Goal: Ask a question: Seek information or help from site administrators or community

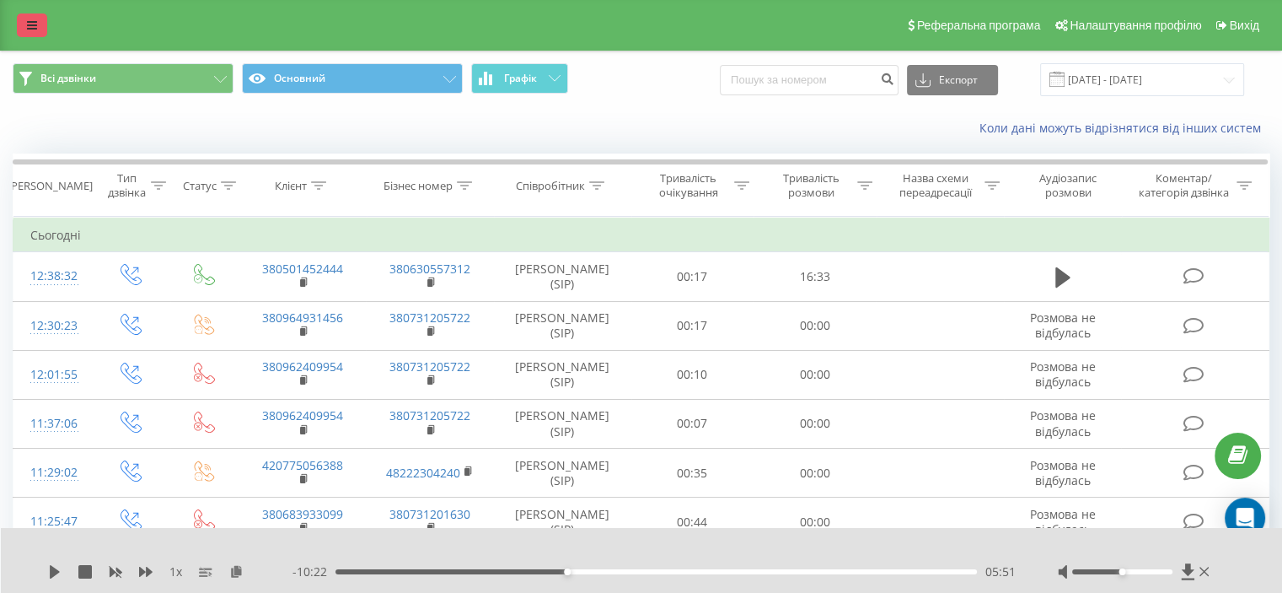
click at [20, 22] on link at bounding box center [32, 25] width 30 height 24
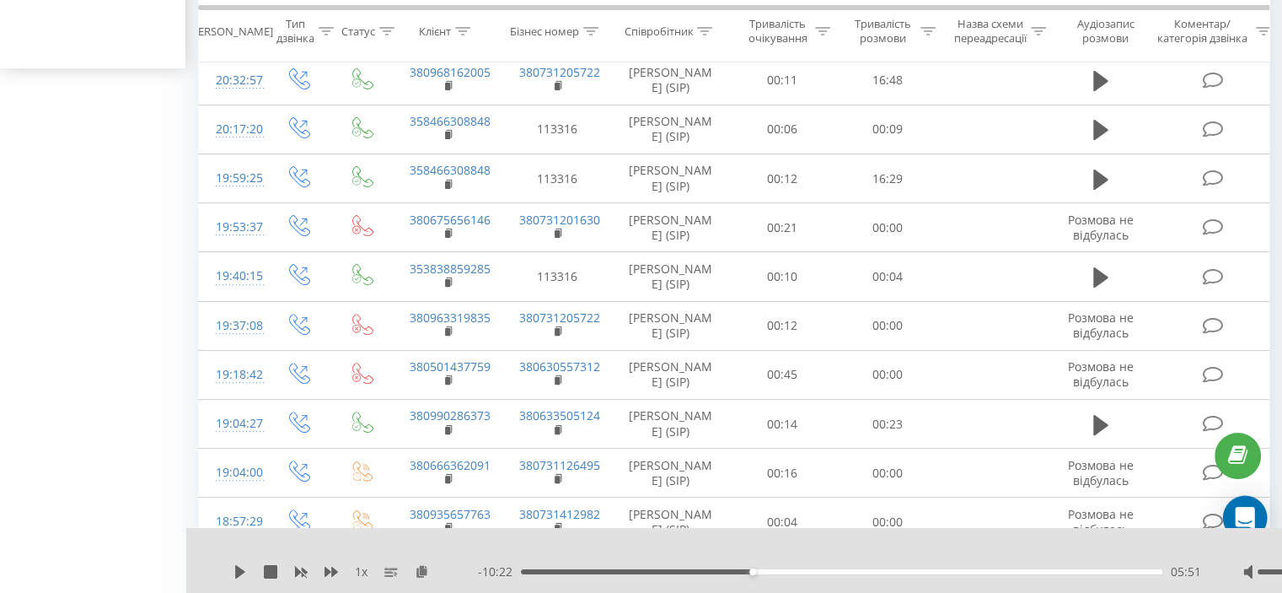
scroll to position [590, 0]
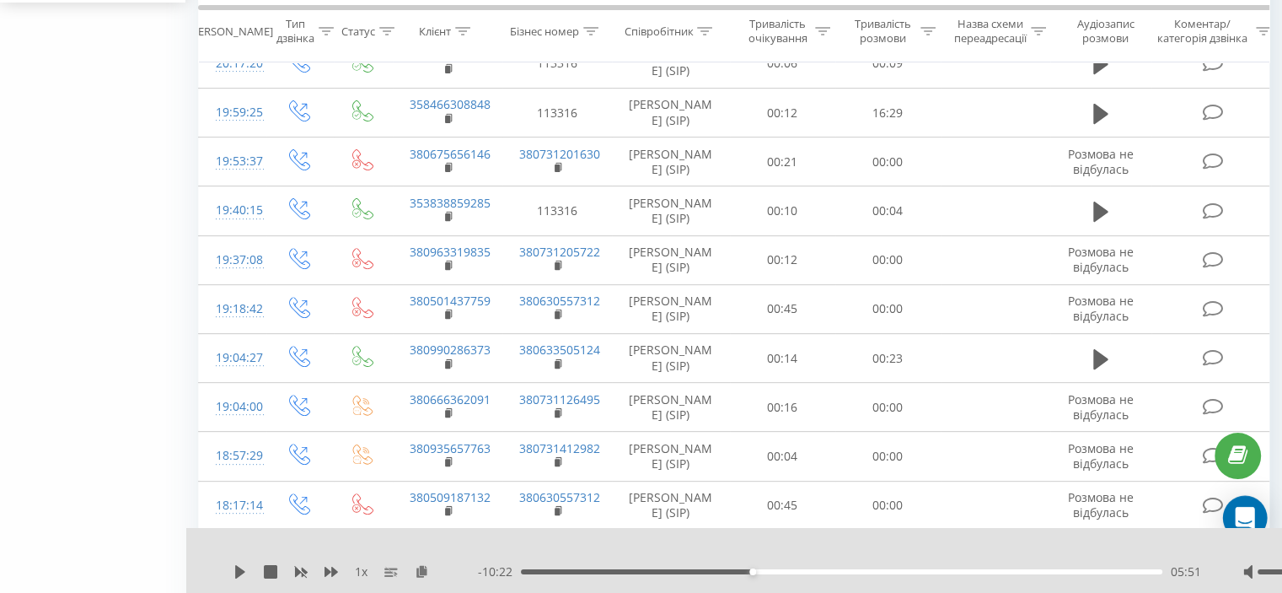
click at [1248, 508] on icon "Open Intercom Messenger" at bounding box center [1245, 518] width 22 height 22
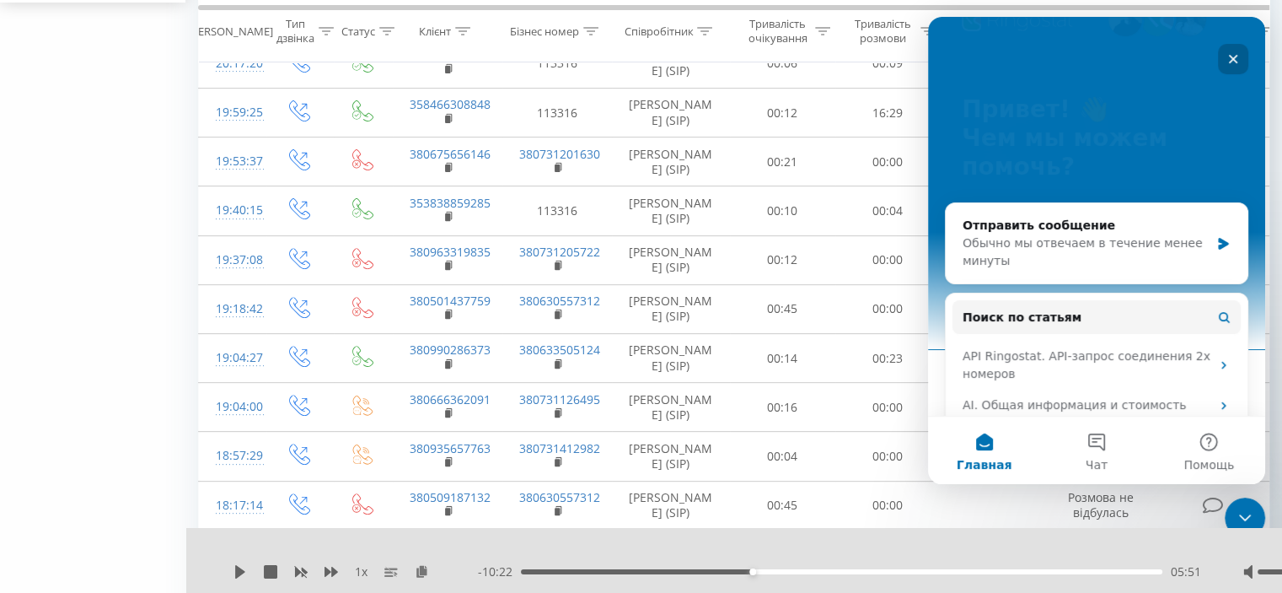
scroll to position [0, 0]
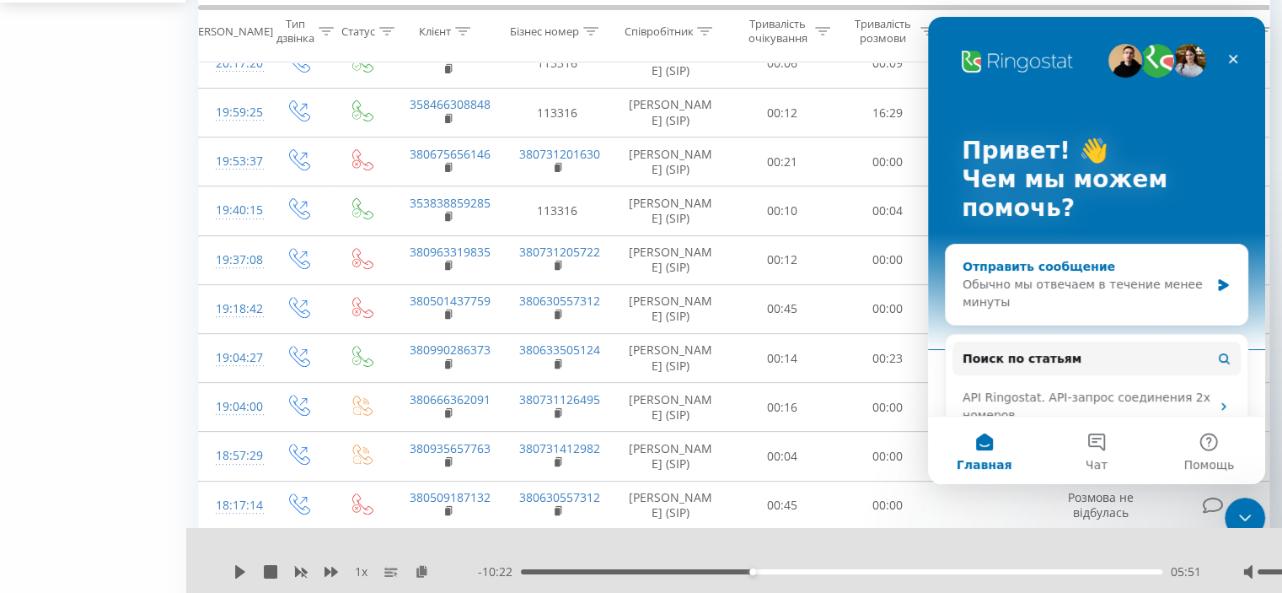
click at [1006, 287] on div "Обычно мы отвечаем в течение менее минуты" at bounding box center [1086, 293] width 247 height 35
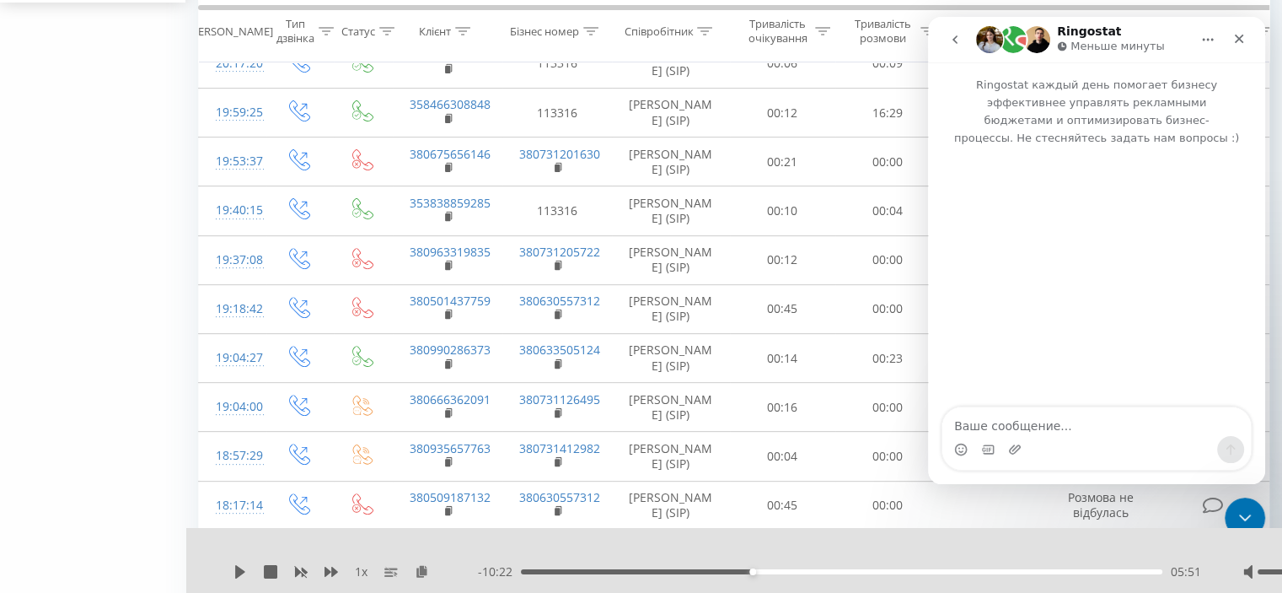
click at [965, 422] on textarea "Ваше сообщение..." at bounding box center [1096, 421] width 309 height 29
type textarea "д"
type textarea "Добрий день! Я не бачу історію звінків, що робити вже качала , перезаходила."
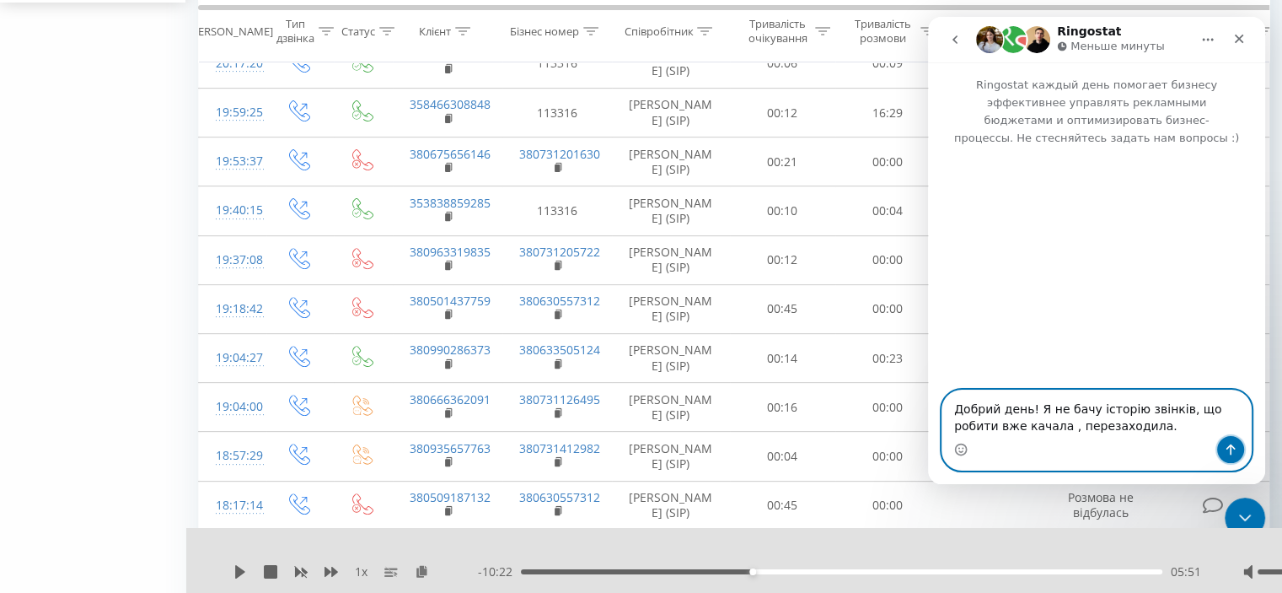
click at [1231, 448] on icon "Отправить сообщение…" at bounding box center [1230, 449] width 9 height 11
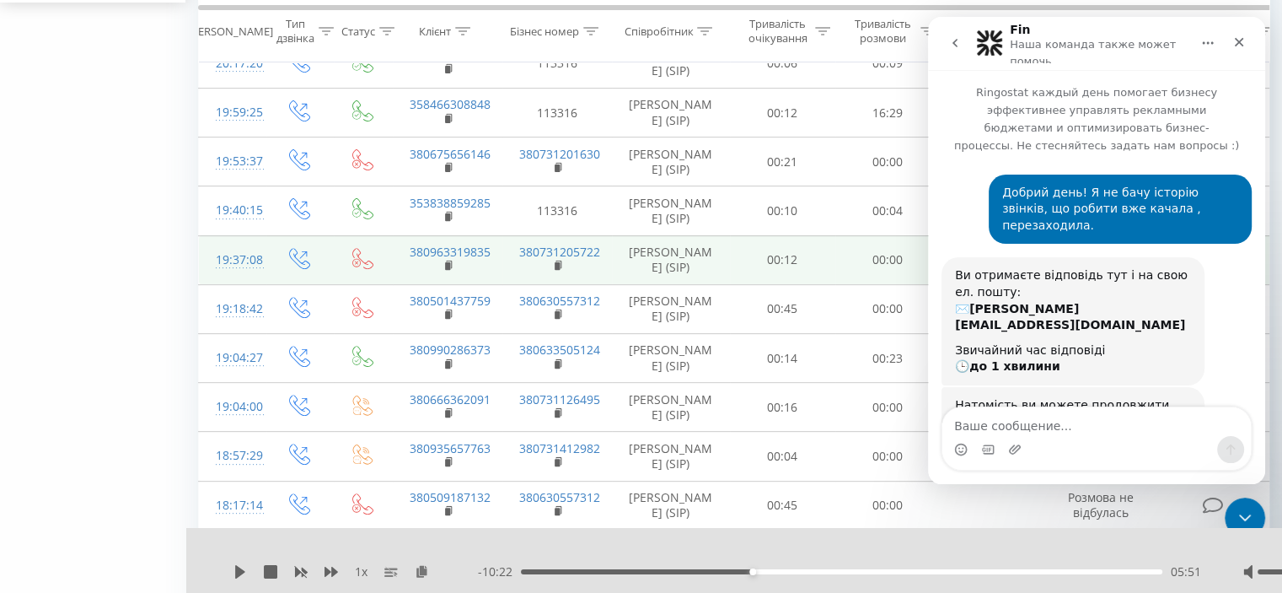
scroll to position [99, 0]
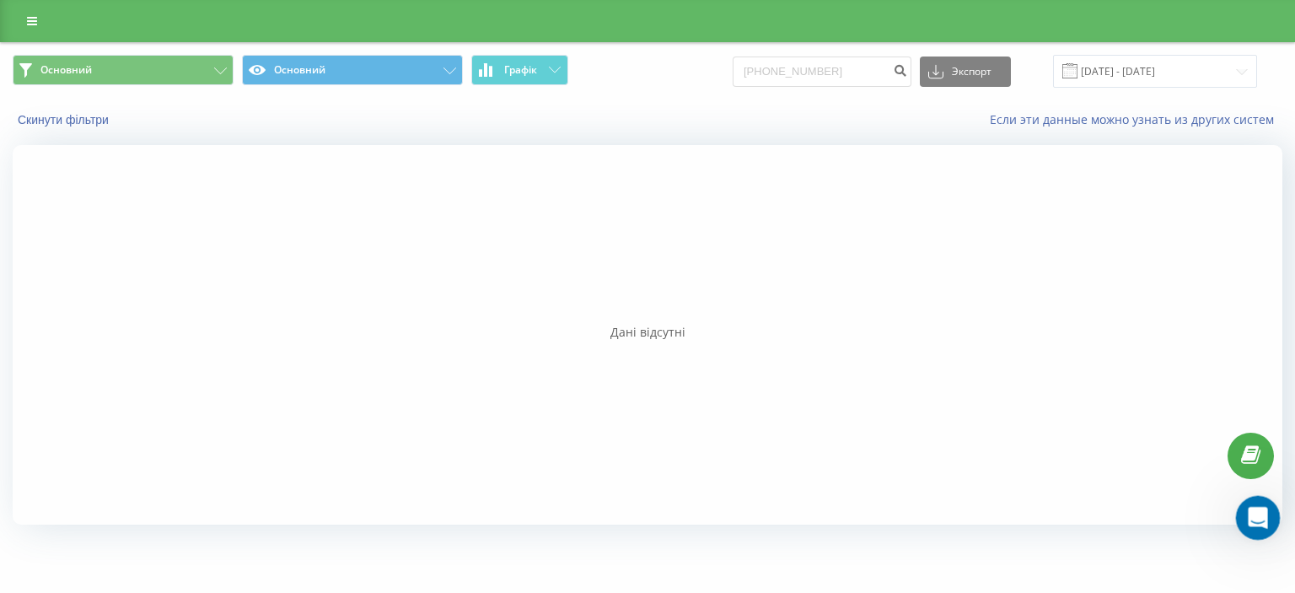
click at [1260, 513] on icon "Открыть офис сообщений Домофон" at bounding box center [1256, 516] width 28 height 28
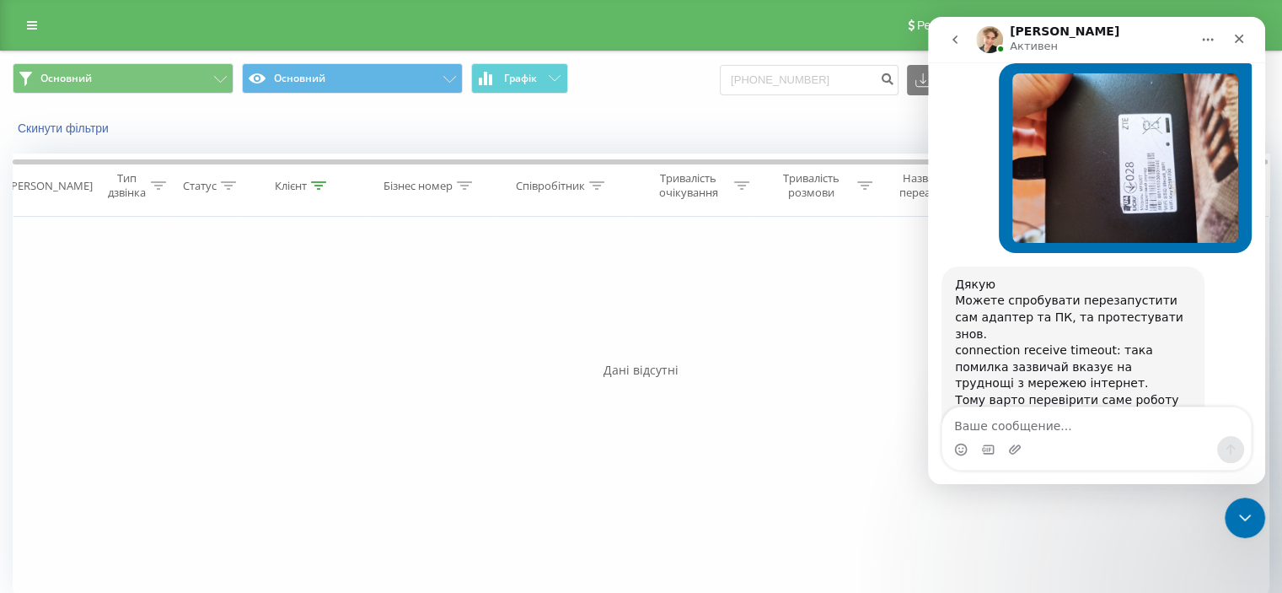
scroll to position [2659, 0]
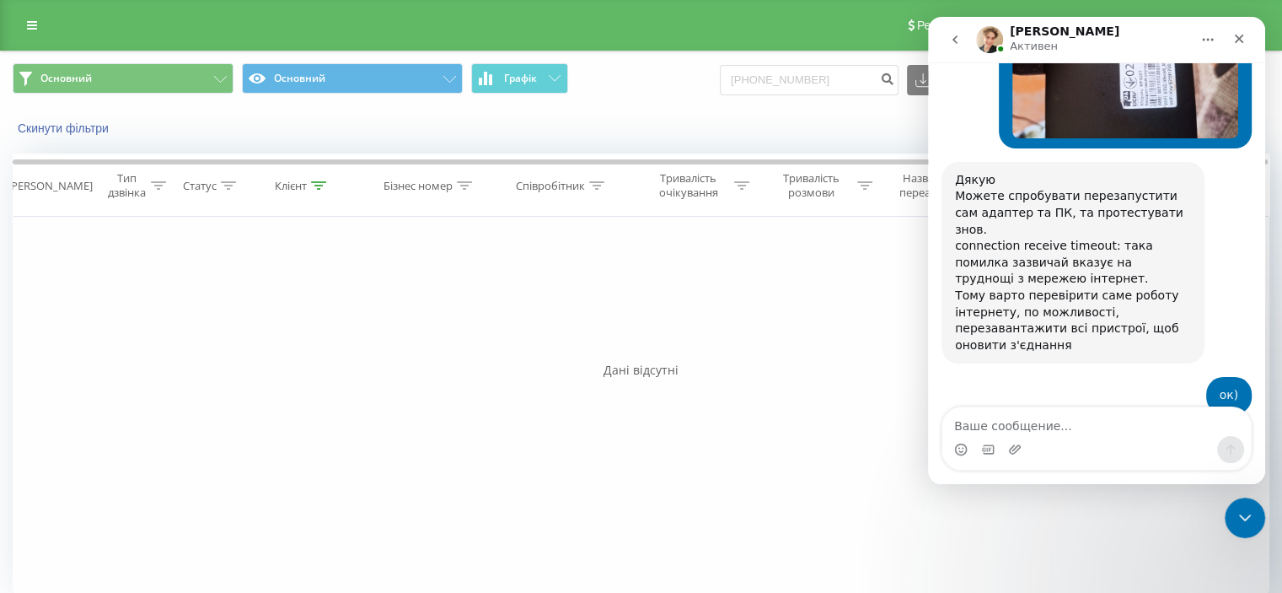
click at [948, 421] on textarea "Ваше сообщение..." at bounding box center [1096, 421] width 309 height 29
type textarea "н"
type textarea "ні не змінилося"
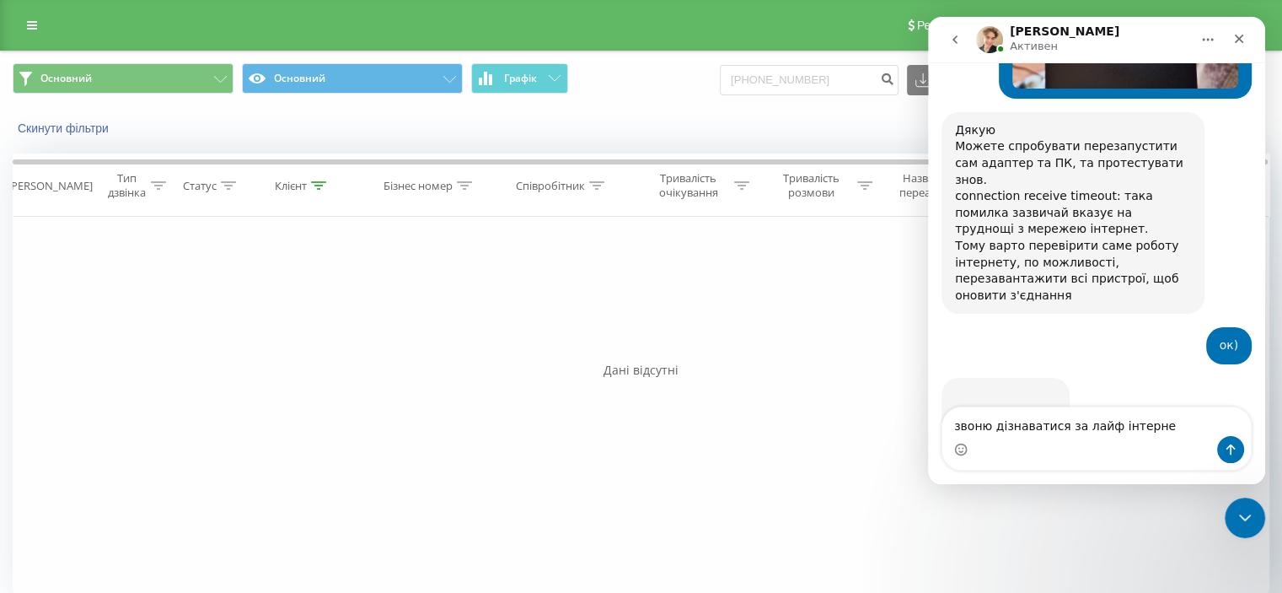
type textarea "звоню дізнаватися за лайф інтернет"
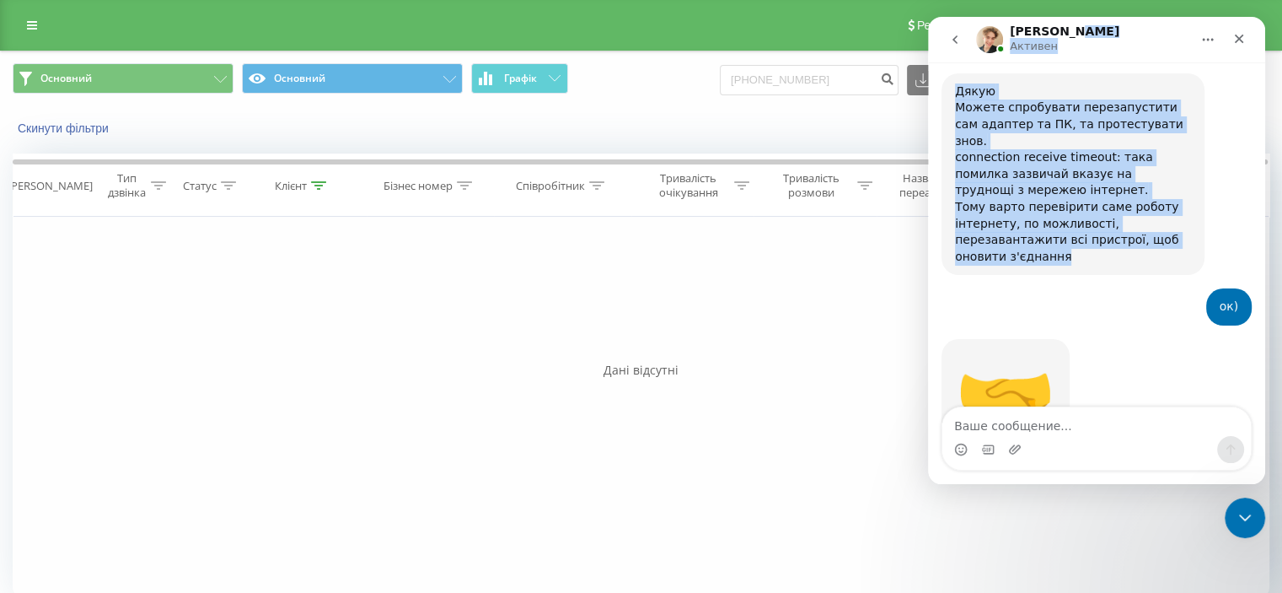
scroll to position [2734, 0]
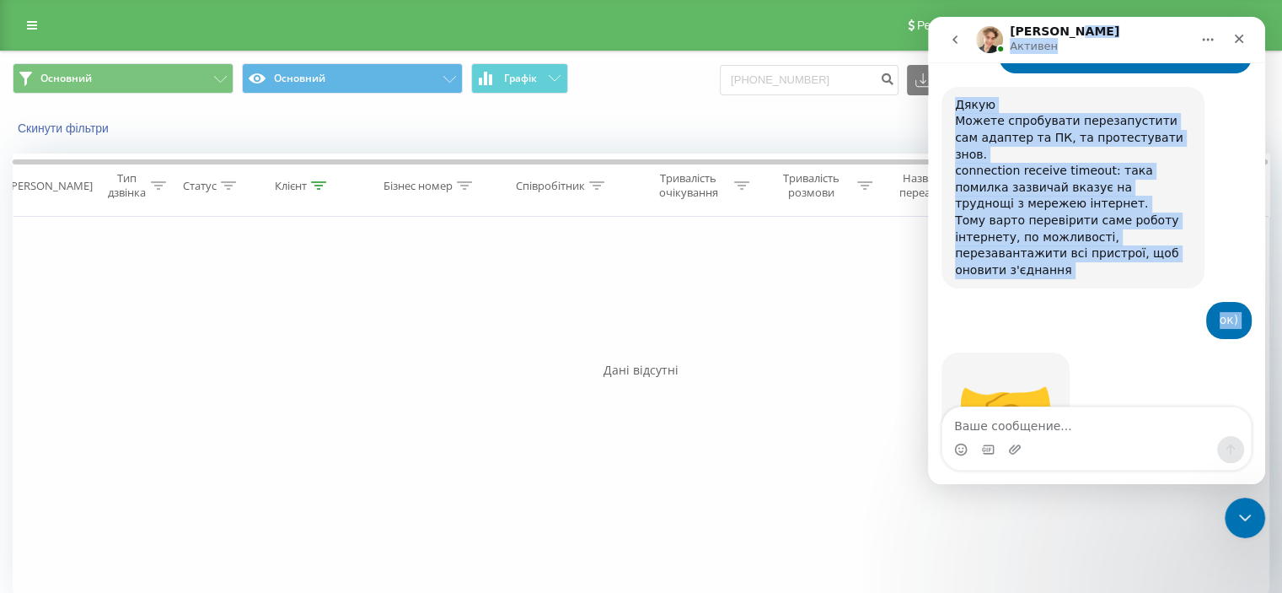
drag, startPoint x: 1129, startPoint y: 32, endPoint x: 1065, endPoint y: 144, distance: 128.7
click at [1065, 144] on div "Volodymyr Активен Ringostat каждый день помогает бизнесу эффективнее управлять …" at bounding box center [1096, 250] width 337 height 467
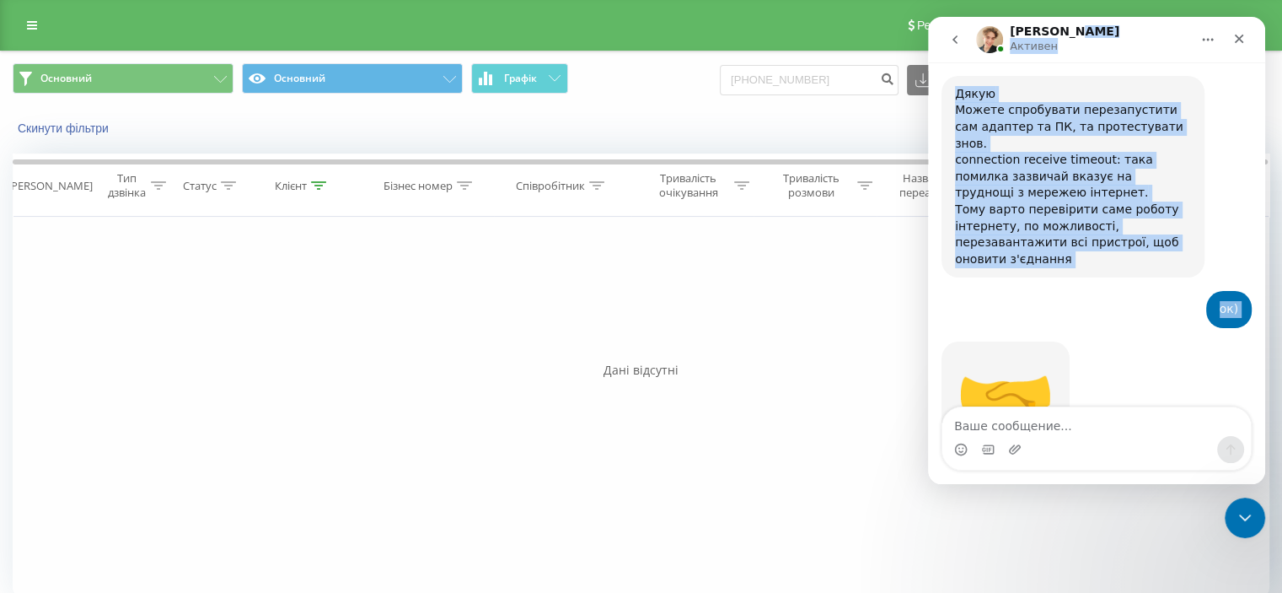
scroll to position [2747, 0]
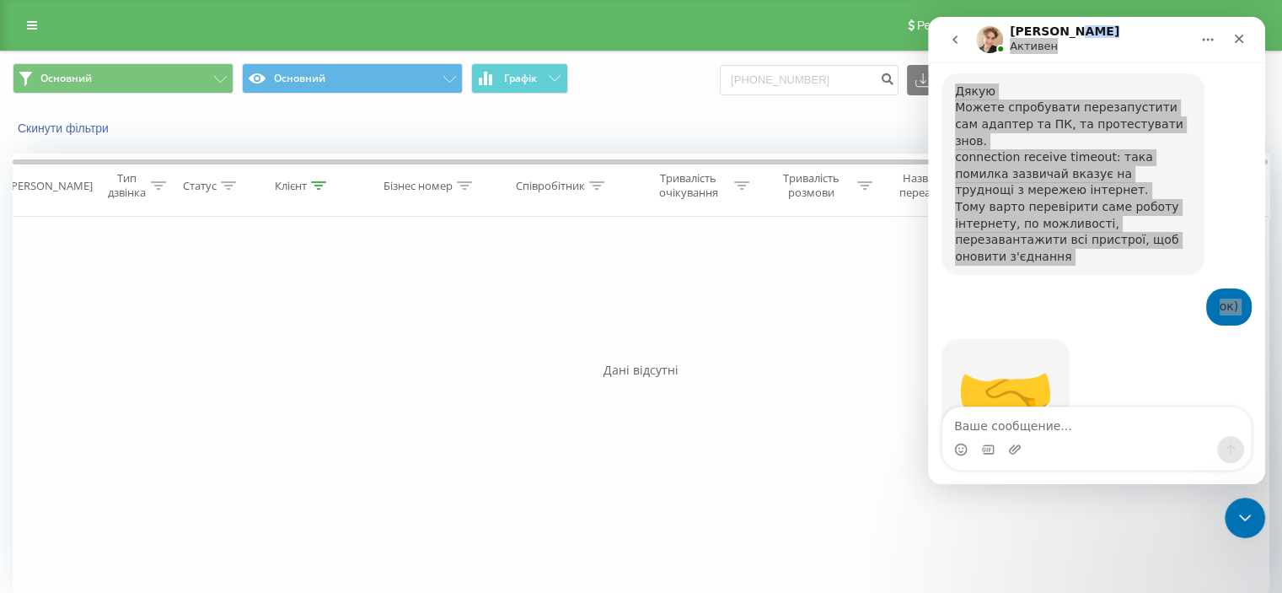
click at [818, 447] on div "Фільтрувати за умовою Дорівнює Введіть значення Скасувати OK Фільтрувати за умо…" at bounding box center [641, 406] width 1257 height 379
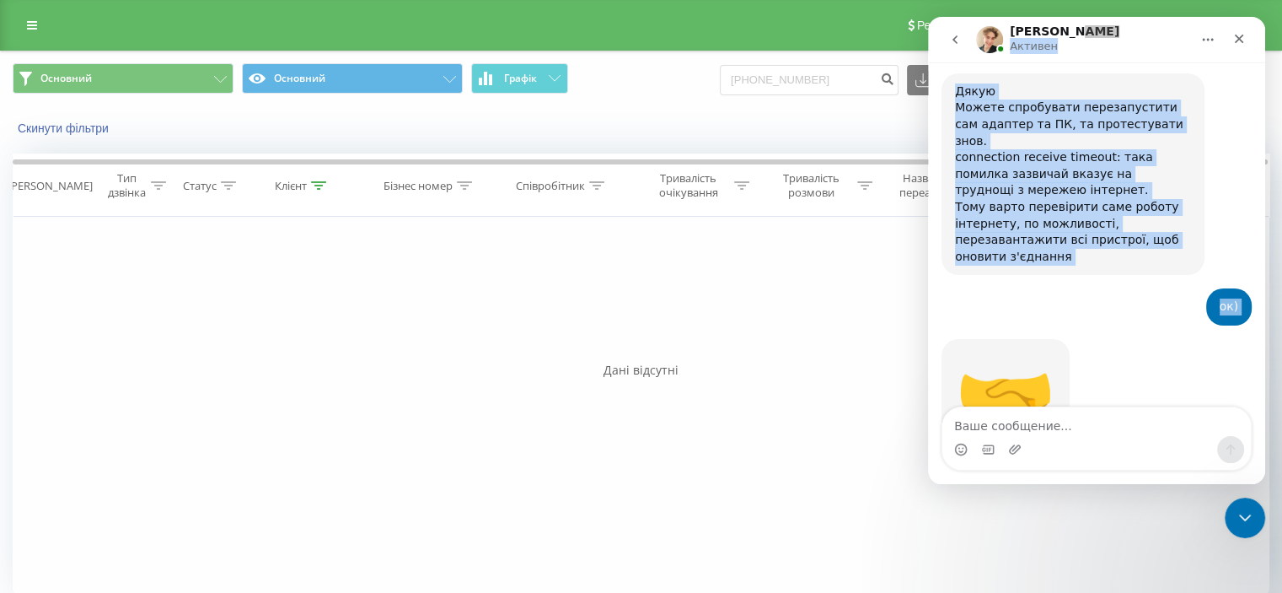
click at [1211, 46] on button "Главная" at bounding box center [1208, 40] width 32 height 32
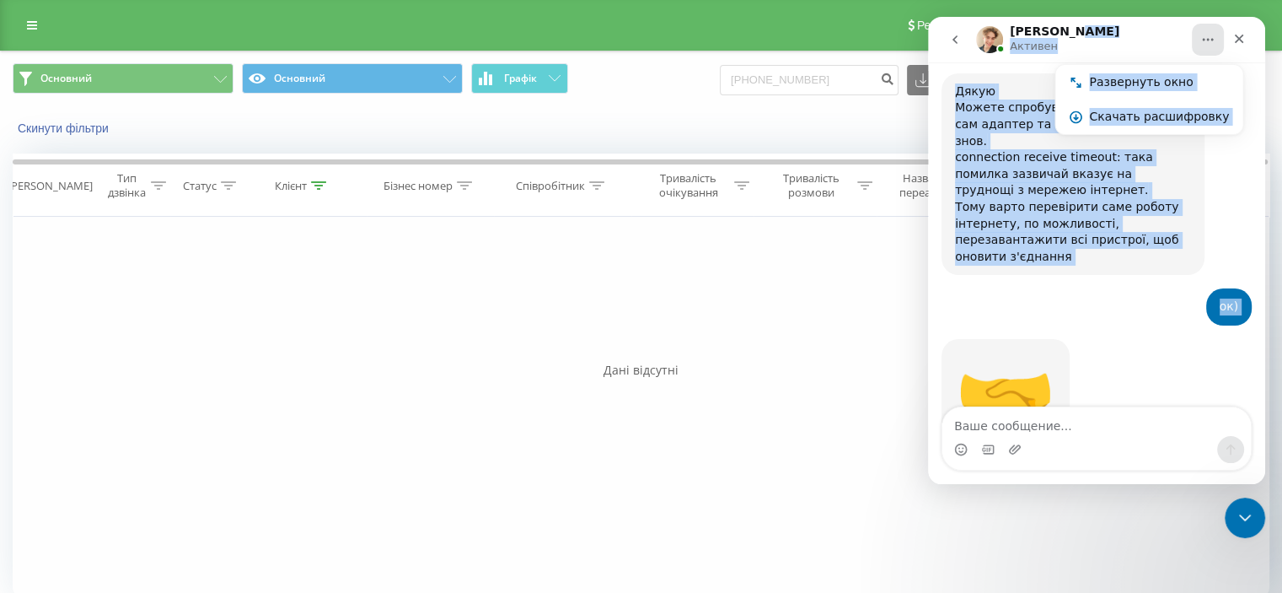
click at [1129, 288] on div "ок) Олександра • 4 мин назад" at bounding box center [1097, 313] width 310 height 51
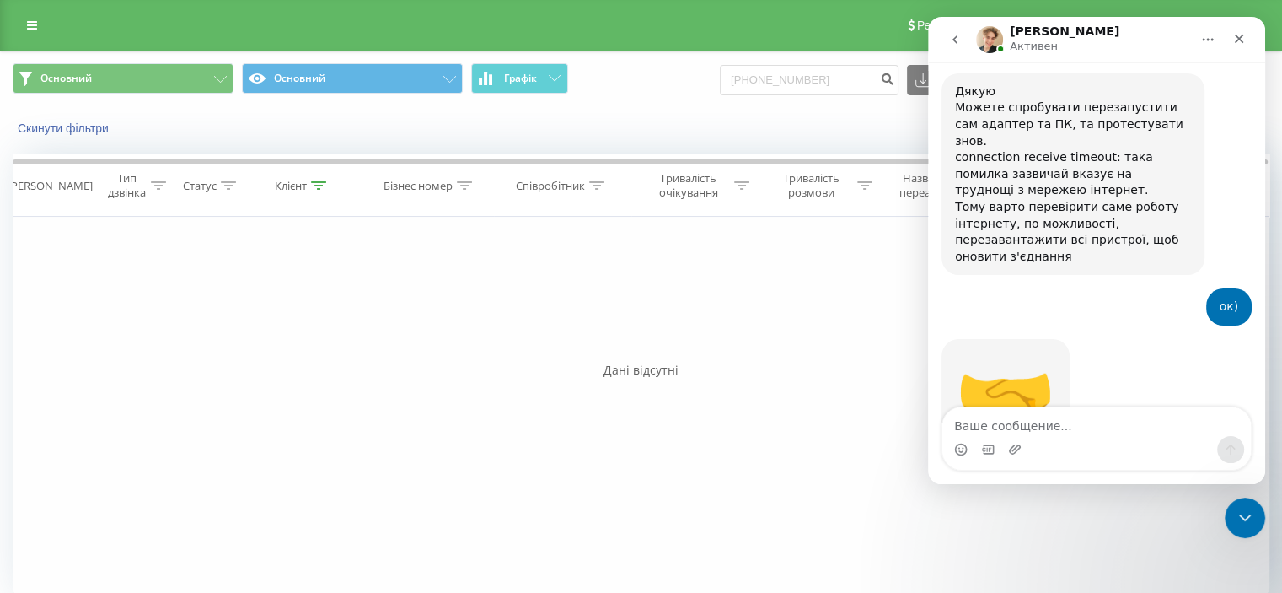
click at [1214, 36] on icon "Главная" at bounding box center [1207, 39] width 13 height 13
click at [1116, 339] on div "🤝 Volodymyr • 2 мин назад" at bounding box center [1097, 410] width 310 height 142
click at [834, 313] on div "Фільтрувати за умовою Дорівнює Введіть значення Скасувати OK Фільтрувати за умо…" at bounding box center [641, 406] width 1257 height 379
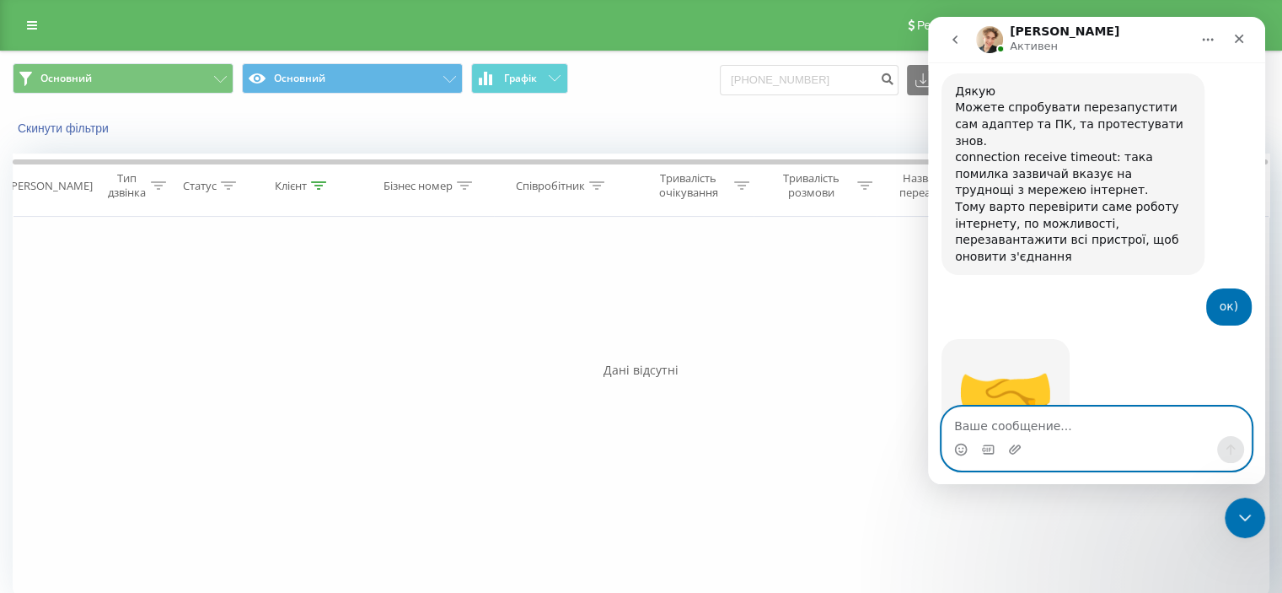
click at [962, 421] on textarea "Ваше сообщение..." at bounding box center [1096, 421] width 309 height 29
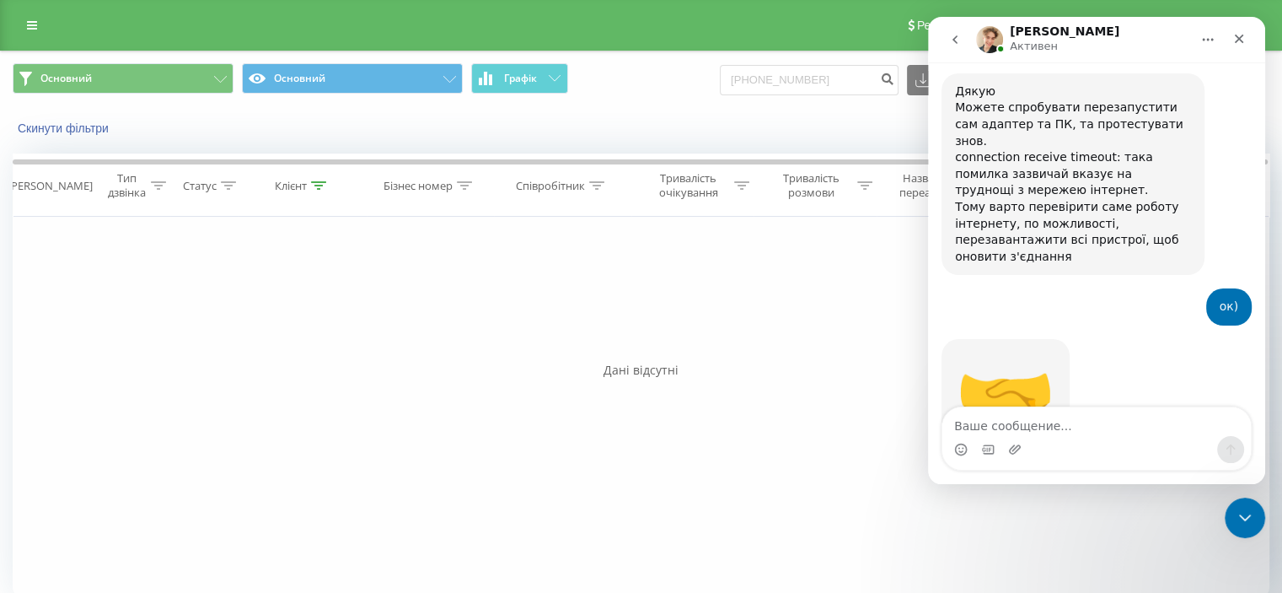
click at [373, 346] on div "Фільтрувати за умовою Дорівнює Введіть значення Скасувати OK Фільтрувати за умо…" at bounding box center [641, 406] width 1257 height 379
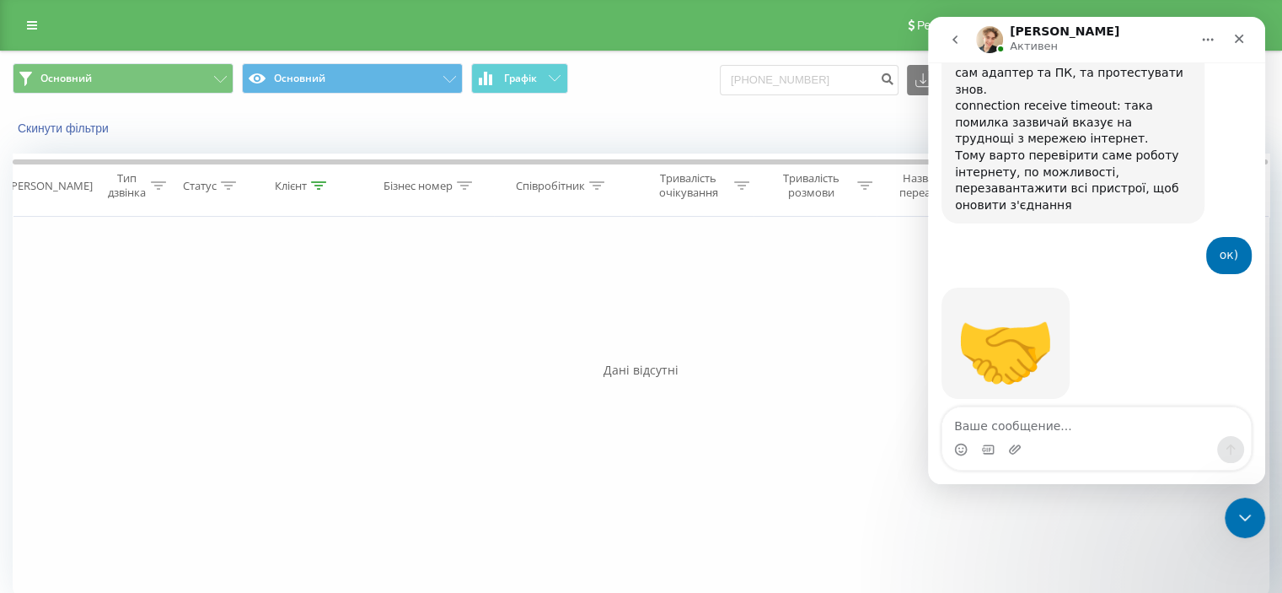
scroll to position [2798, 0]
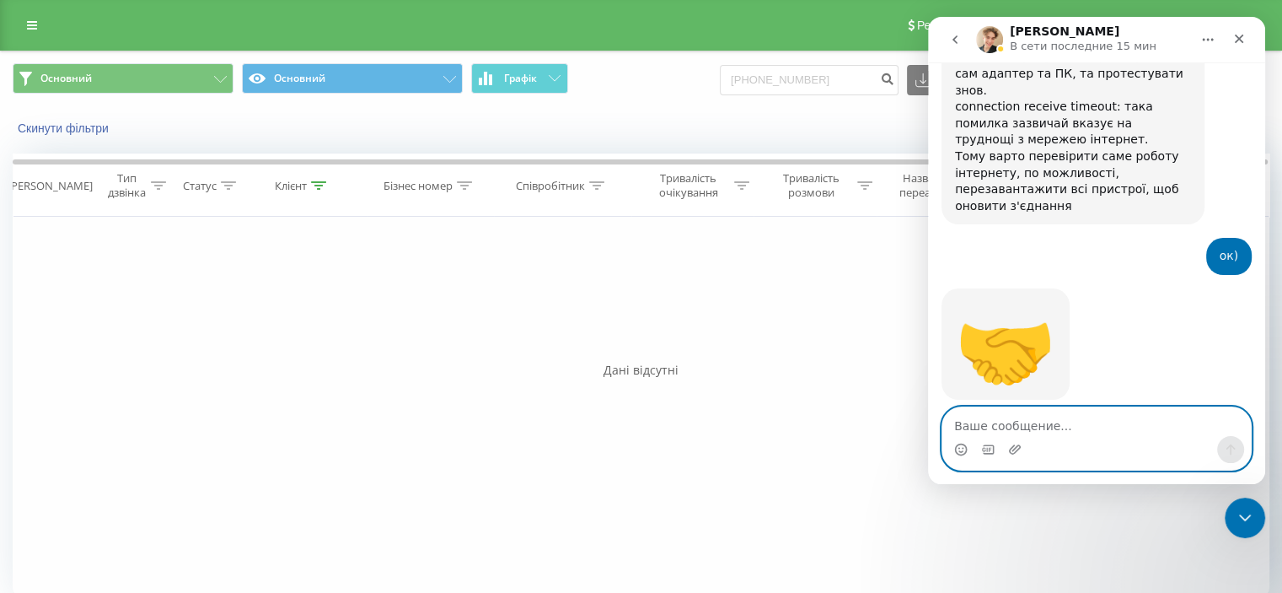
click at [1025, 430] on textarea "Ваше сообщение..." at bounding box center [1096, 421] width 309 height 29
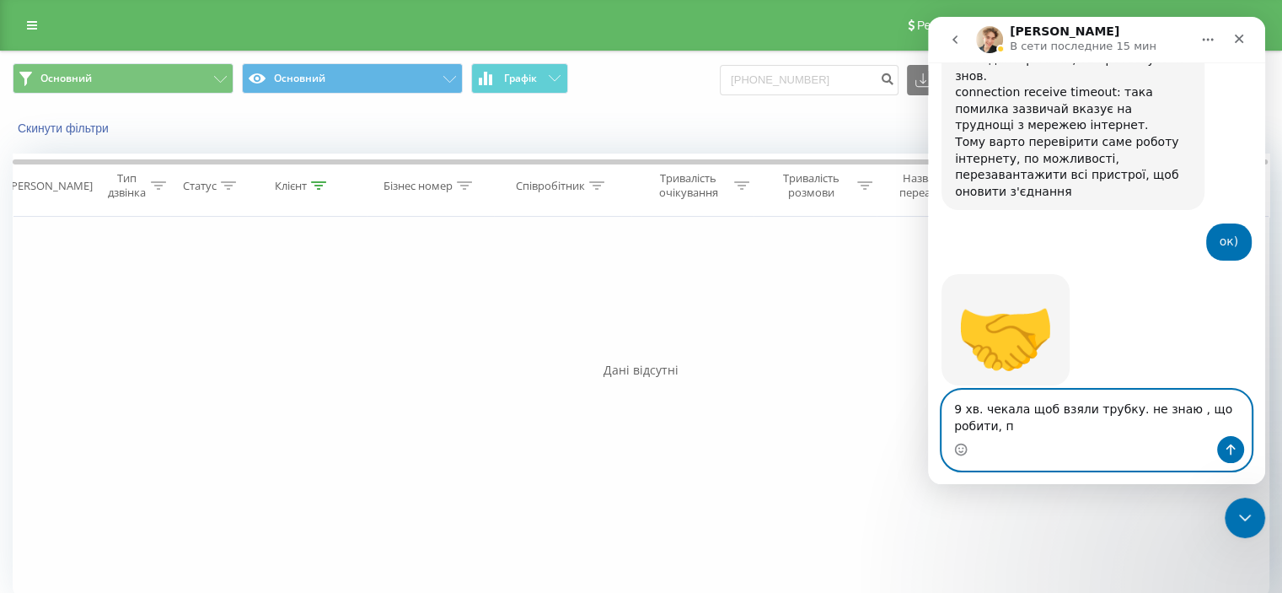
scroll to position [2815, 0]
type textarea "9 хв. чекала щоб взяли трубку. не знаю , що робити, пішла я працювати, дякую"
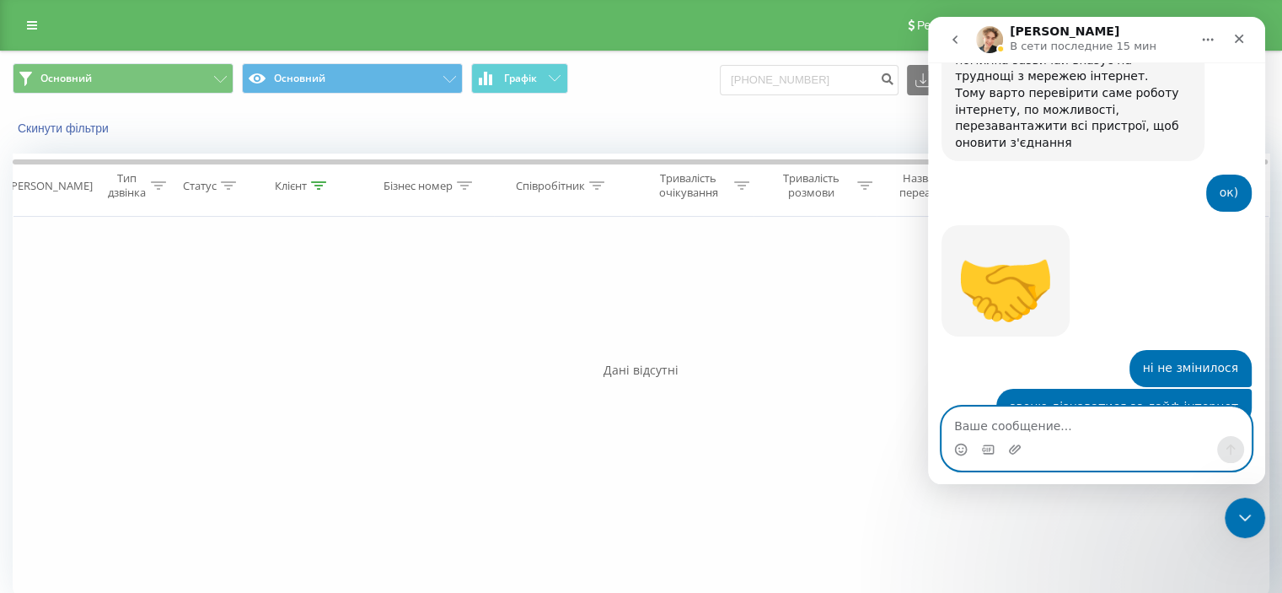
scroll to position [2864, 0]
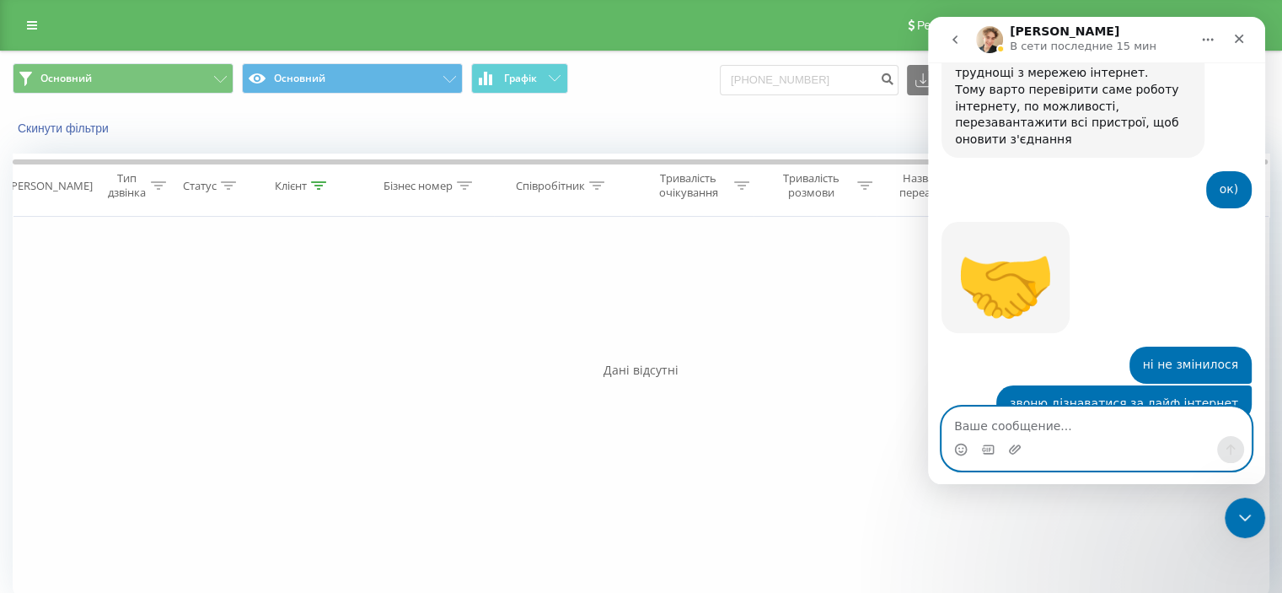
click at [967, 421] on textarea "Ваше сообщение..." at bounding box center [1096, 421] width 309 height 29
type textarea "не взяли трубку"
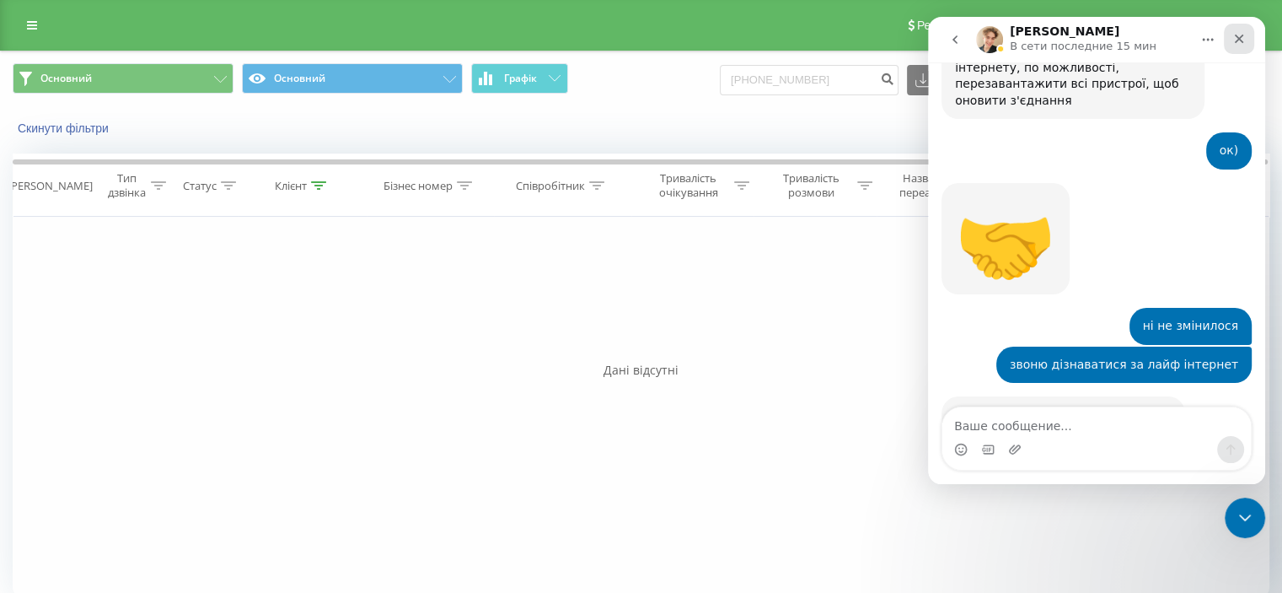
click at [1241, 33] on icon "Закрыть" at bounding box center [1238, 38] width 13 height 13
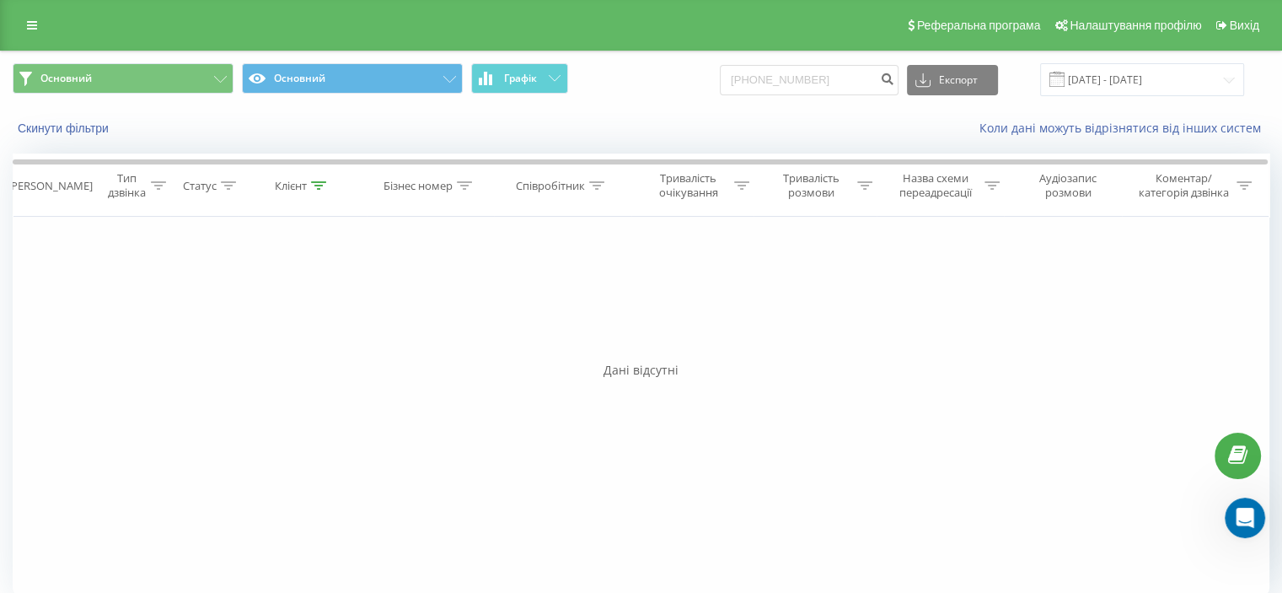
scroll to position [3035, 0]
click at [1244, 518] on icon "Открыть службу сообщений Intercom" at bounding box center [1243, 516] width 28 height 28
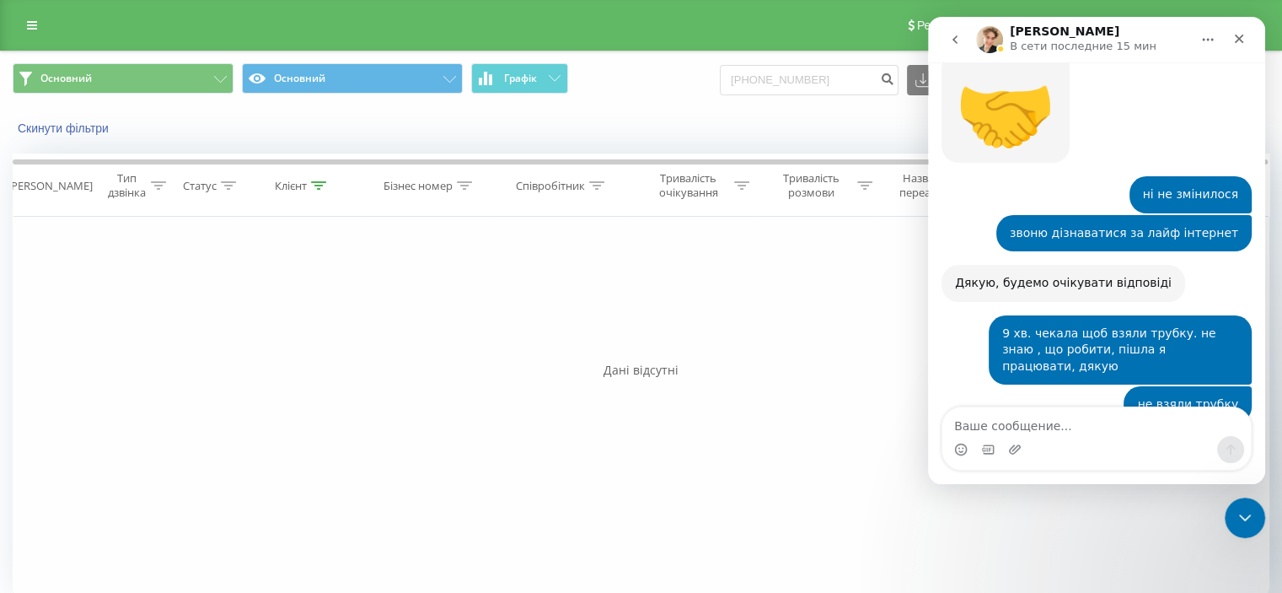
click at [985, 418] on textarea "Ваше сообщение..." at bounding box center [1096, 421] width 309 height 29
type textarea "ні нажаль"
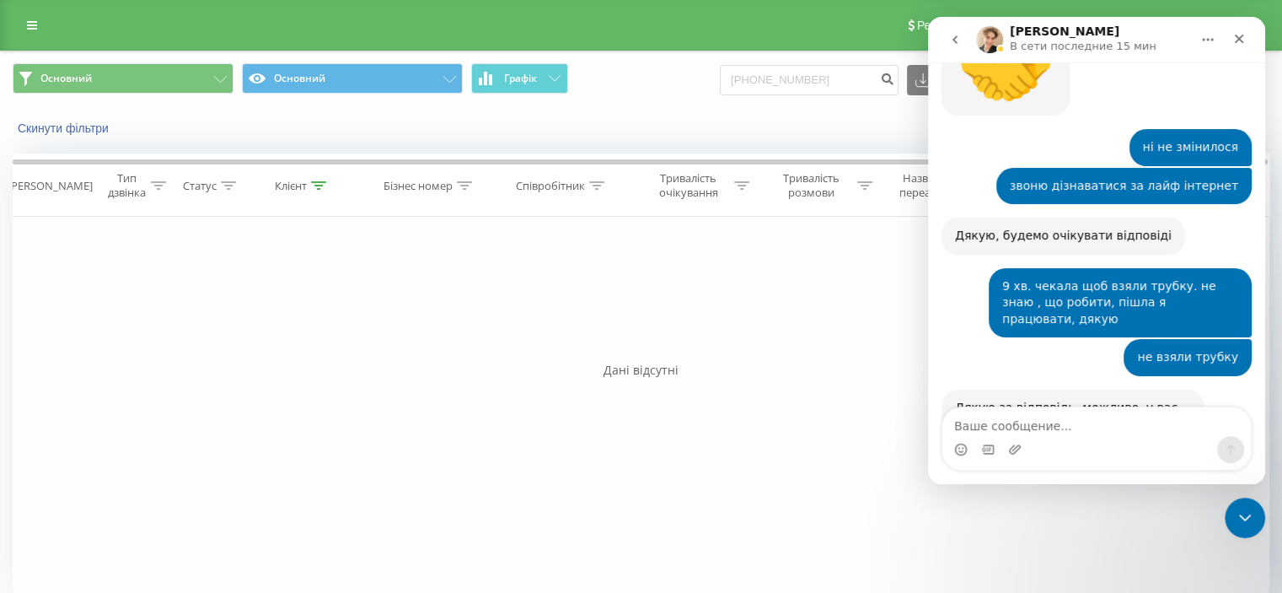
scroll to position [3085, 0]
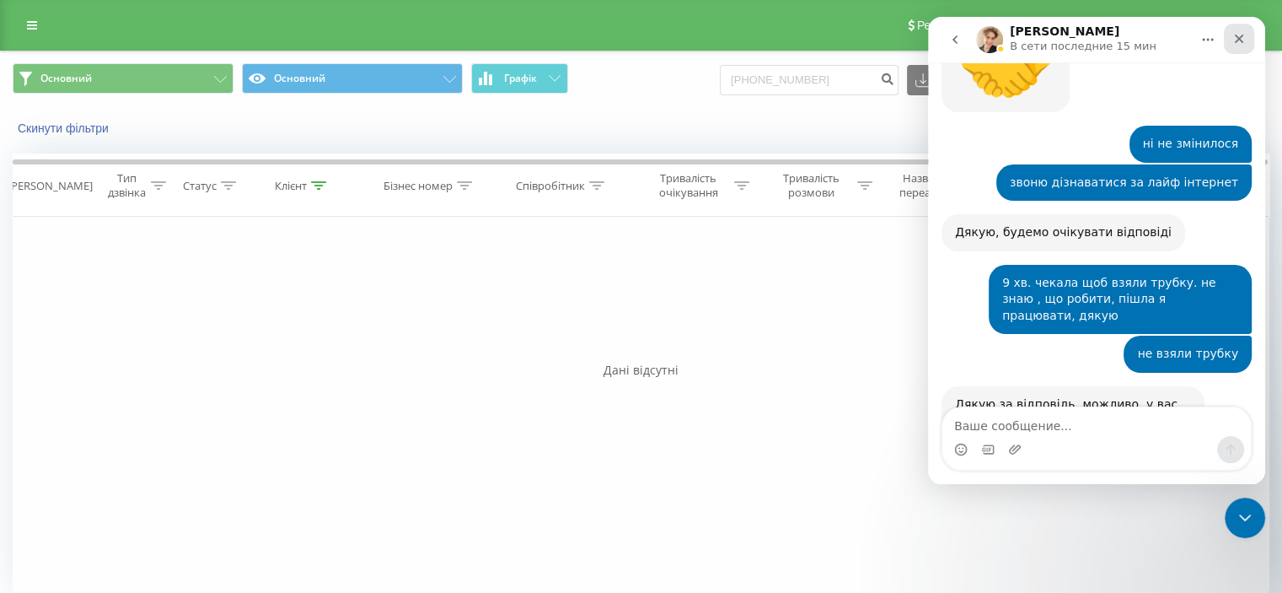
click at [1241, 40] on icon "Закрыть" at bounding box center [1239, 39] width 9 height 9
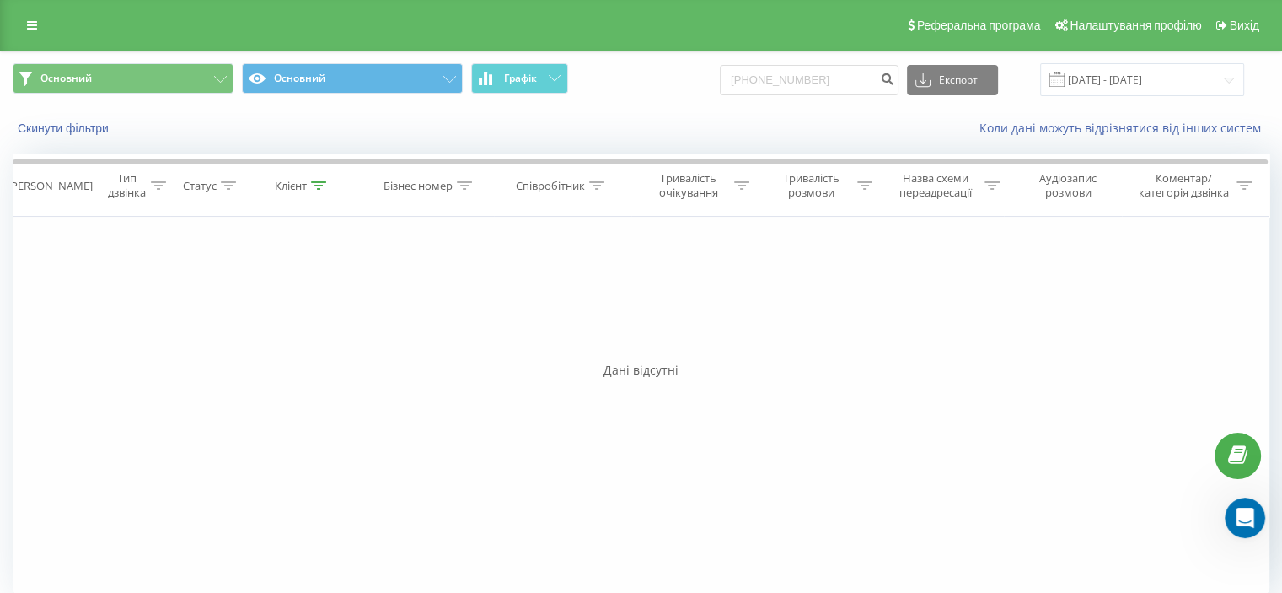
scroll to position [3202, 0]
click at [776, 79] on input "[PHONE_NUMBER]" at bounding box center [809, 80] width 179 height 30
drag, startPoint x: 851, startPoint y: 78, endPoint x: 817, endPoint y: 80, distance: 33.8
click at [817, 80] on input "[PHONE_NUMBER]" at bounding box center [809, 80] width 179 height 30
type input "+"
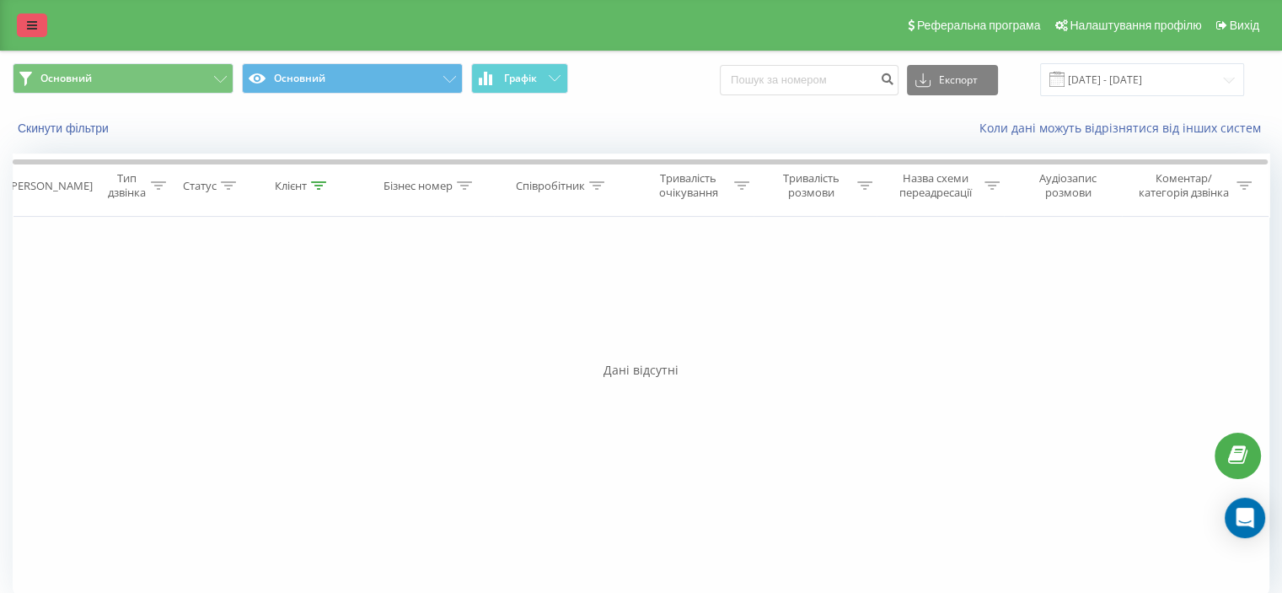
click at [39, 9] on div "Реферальна програма Налаштування профілю Вихід" at bounding box center [641, 25] width 1282 height 51
click at [35, 24] on icon at bounding box center [32, 25] width 10 height 12
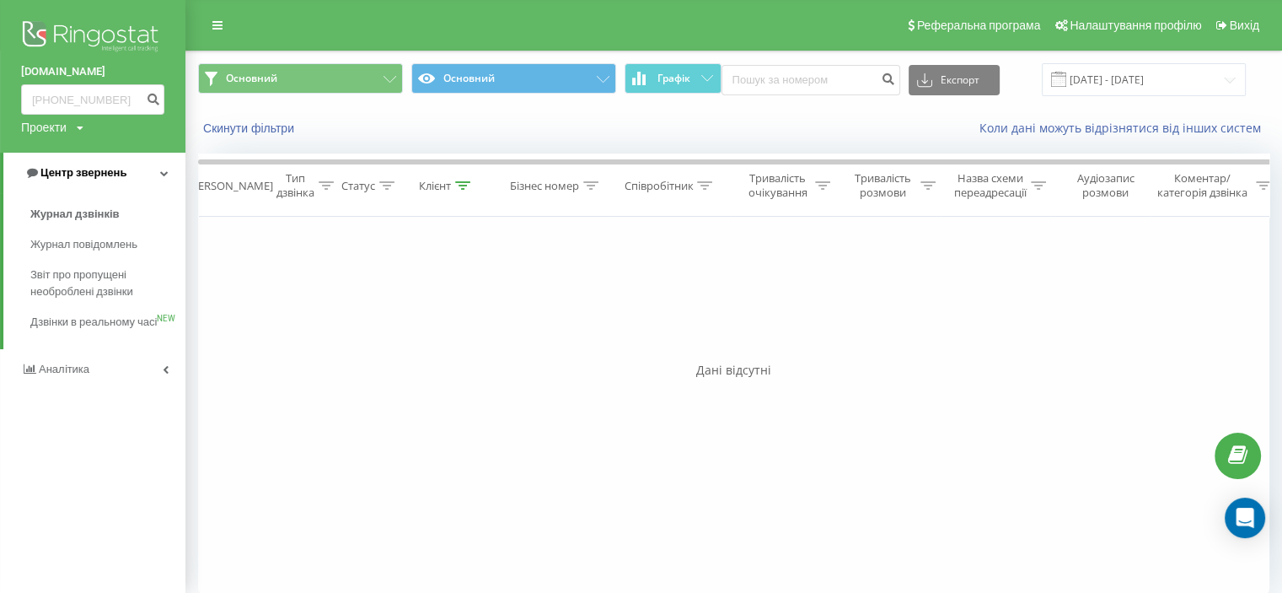
click at [88, 166] on span "Центр звернень" at bounding box center [83, 172] width 86 height 13
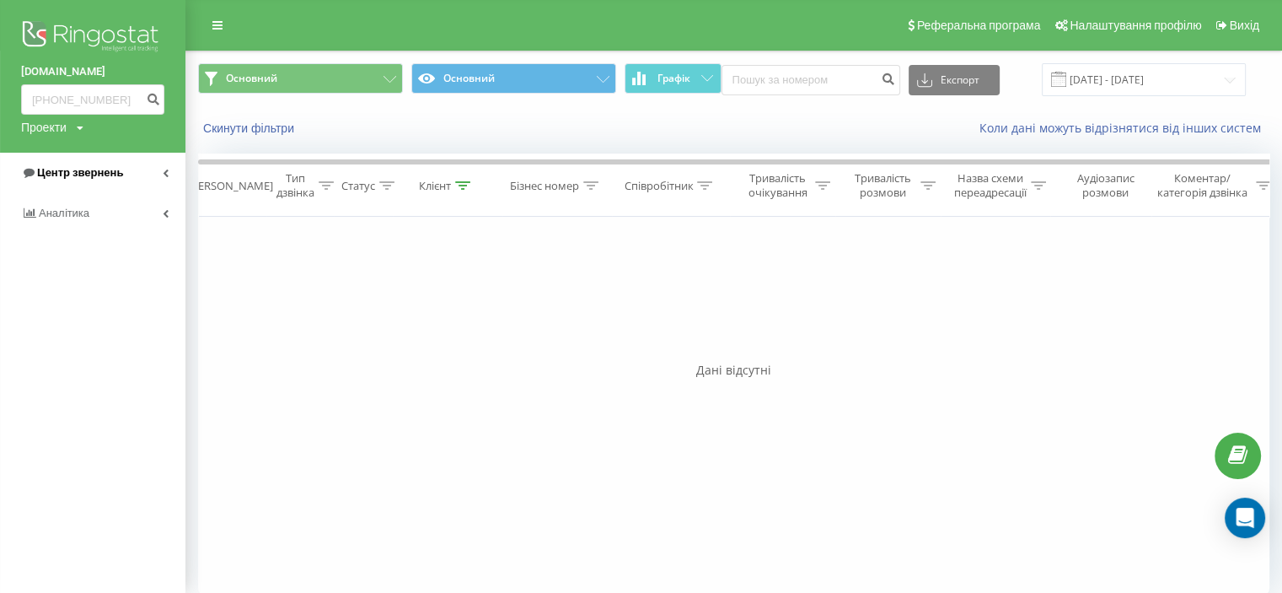
click at [108, 170] on span "Центр звернень" at bounding box center [80, 172] width 86 height 13
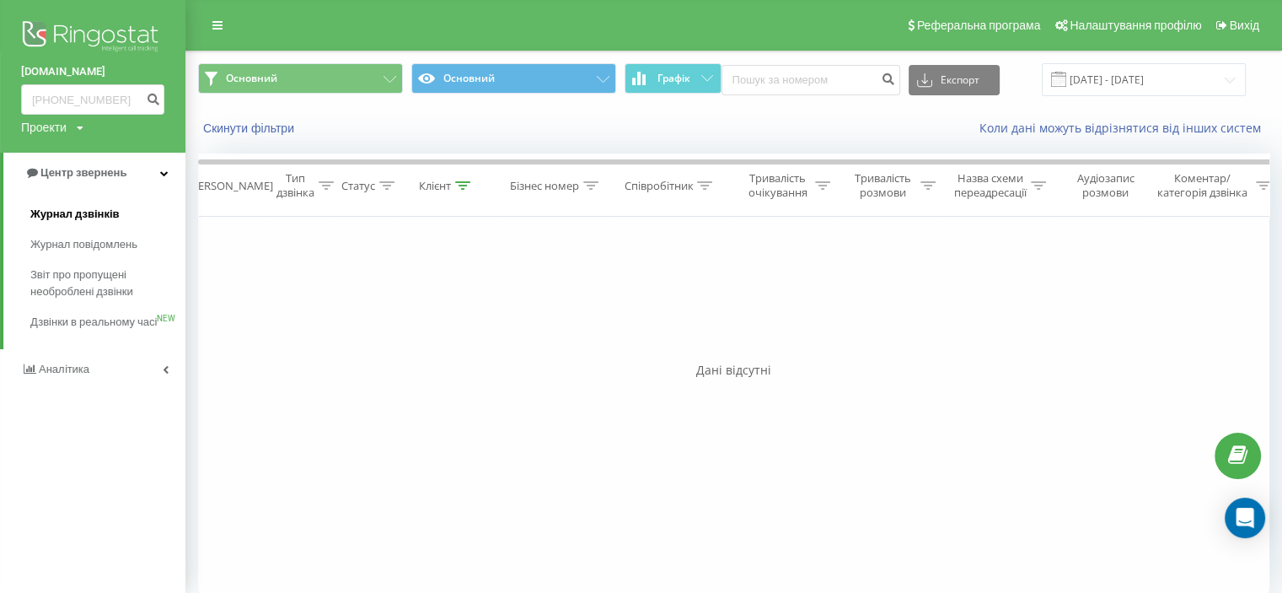
click at [110, 205] on link "Журнал дзвінків" at bounding box center [107, 214] width 155 height 30
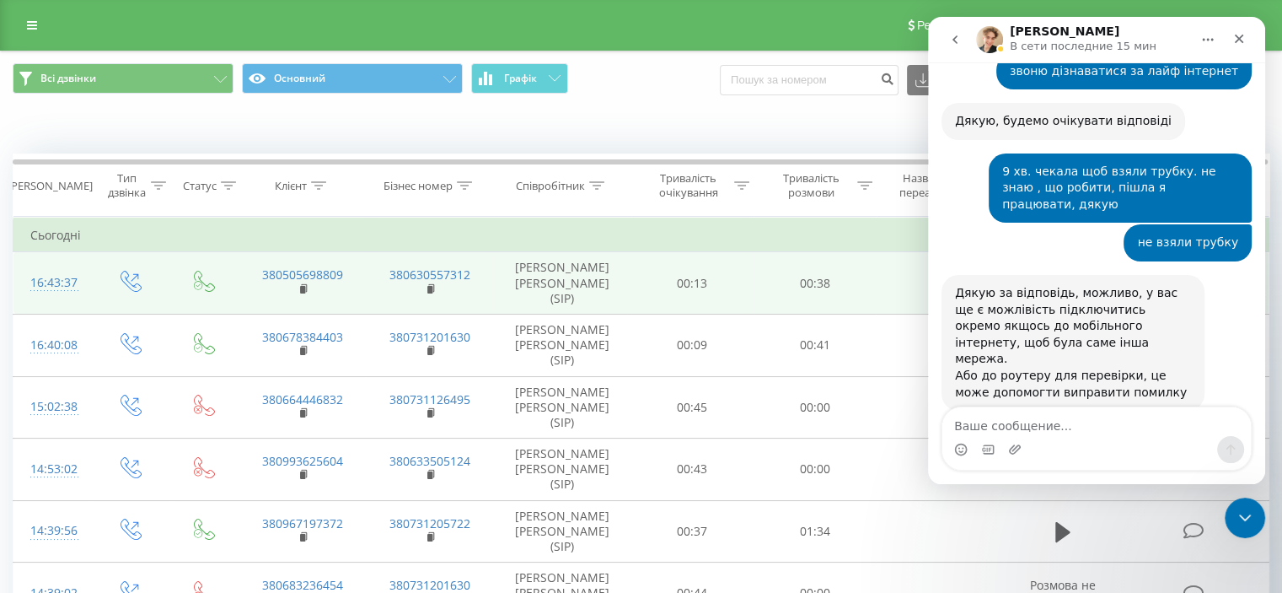
scroll to position [3202, 0]
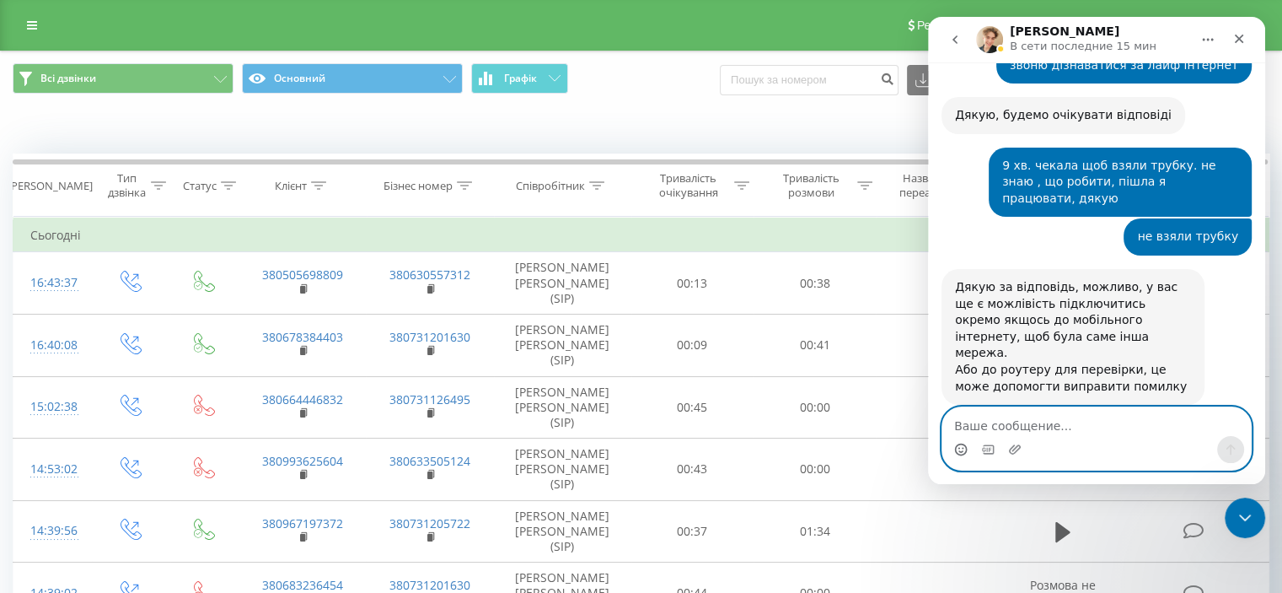
click at [954, 449] on icon "Средство выбора эмодзи" at bounding box center [960, 449] width 13 height 13
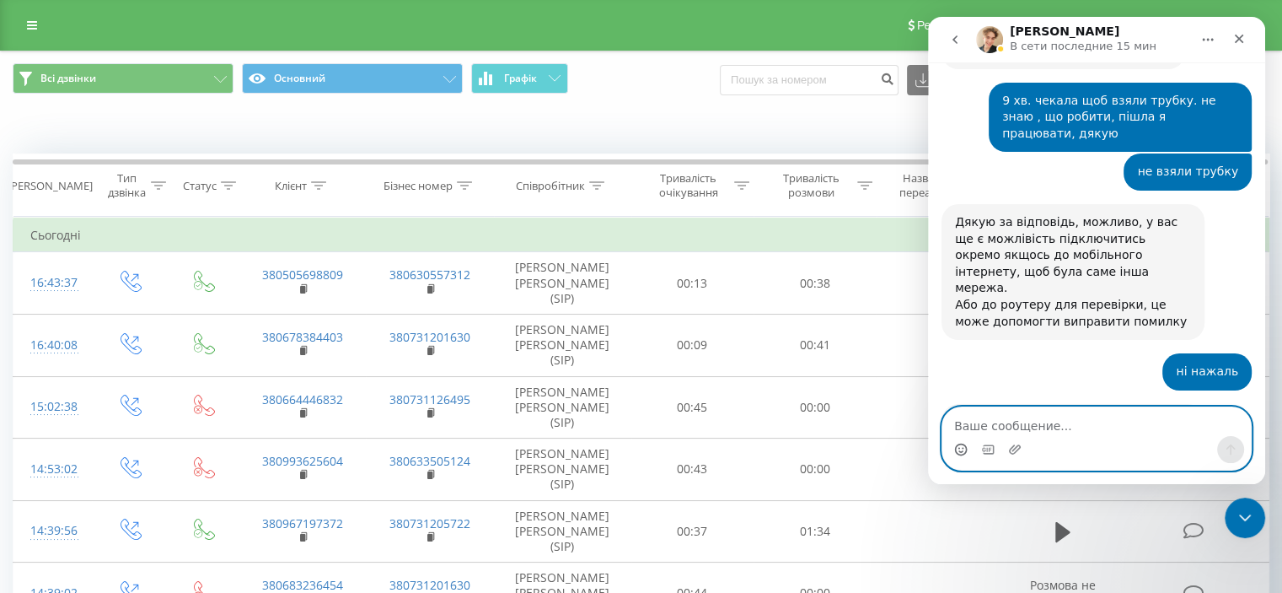
scroll to position [3327, 0]
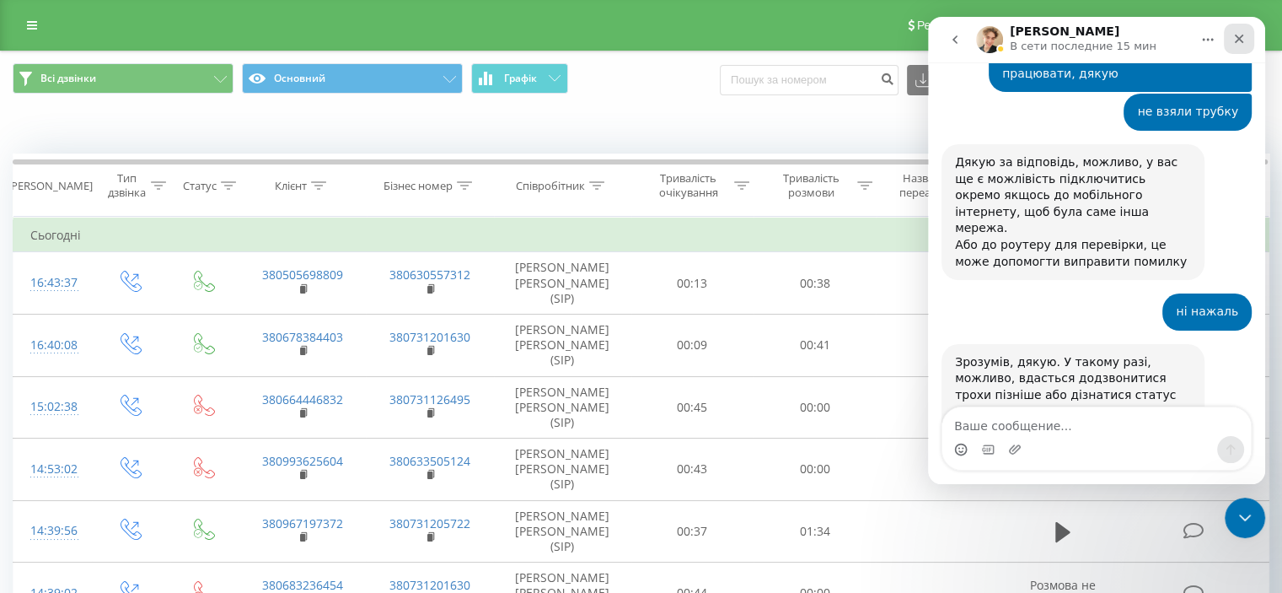
click at [1238, 39] on icon "Закрыть" at bounding box center [1239, 39] width 9 height 9
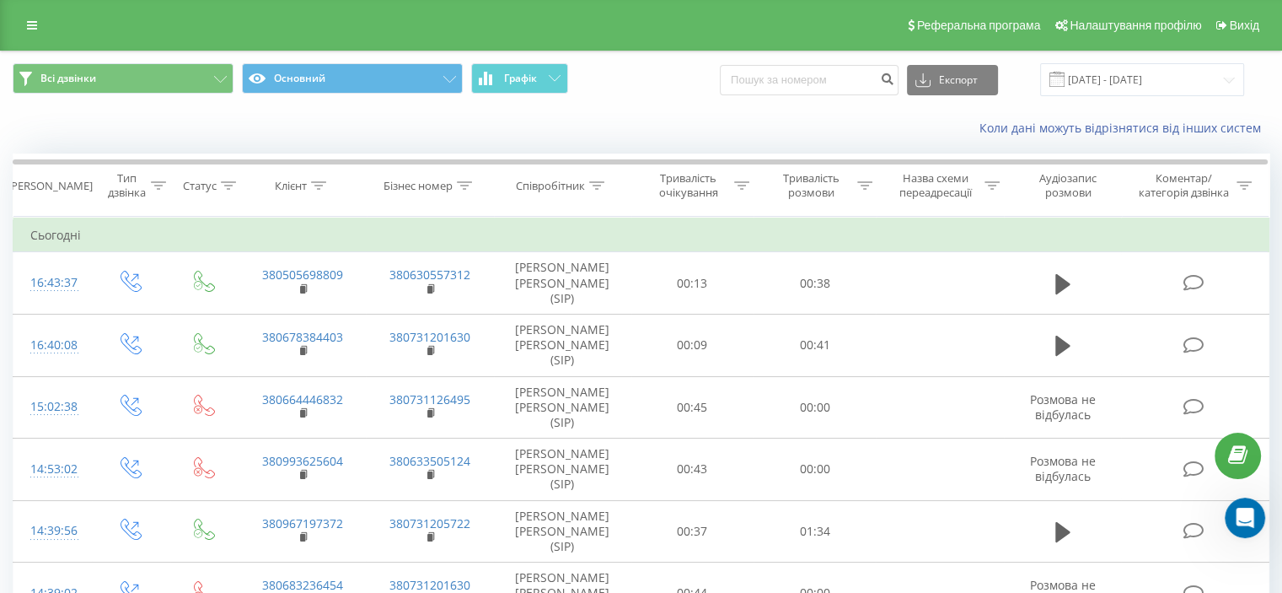
scroll to position [3326, 0]
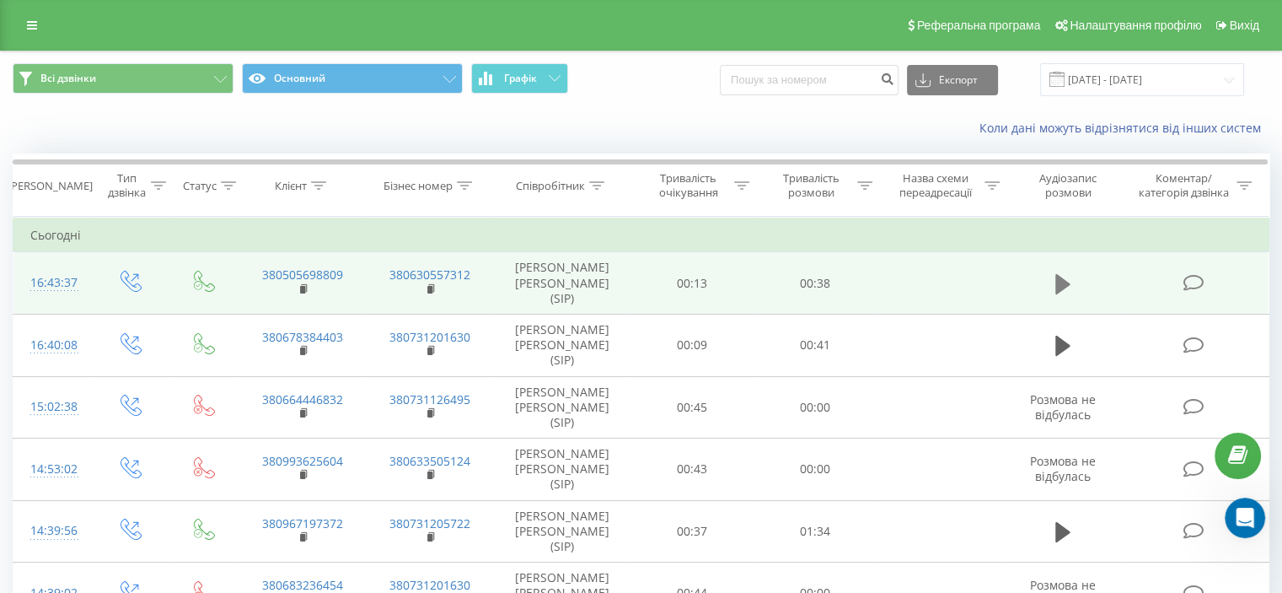
click at [1065, 279] on icon at bounding box center [1062, 283] width 15 height 20
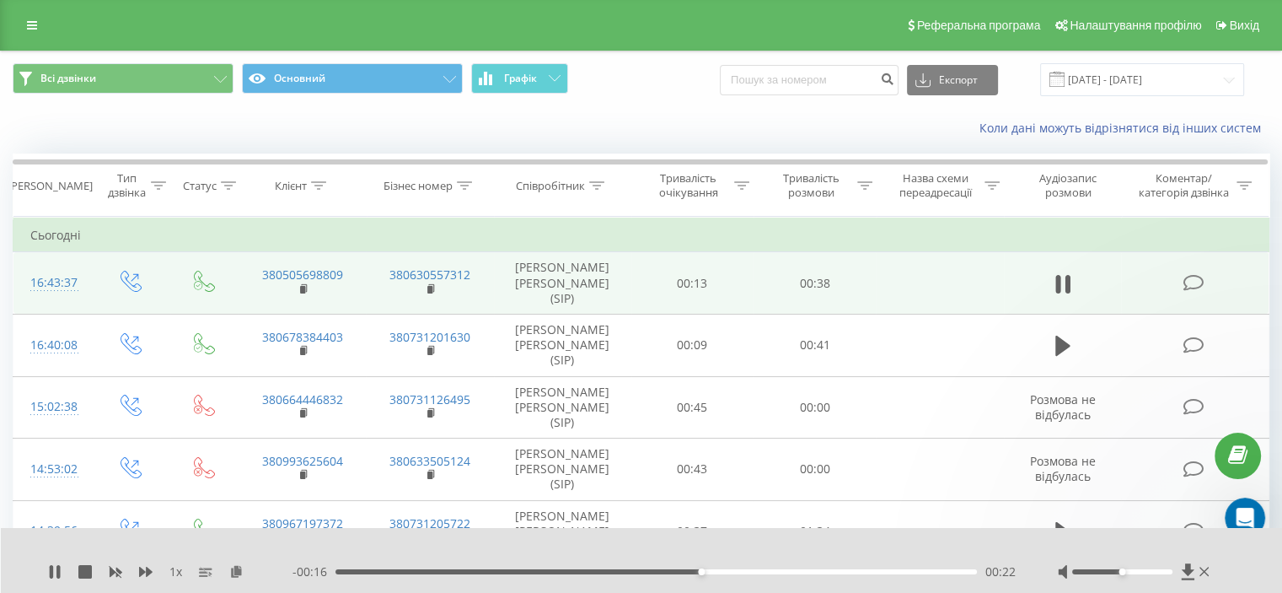
scroll to position [3393, 0]
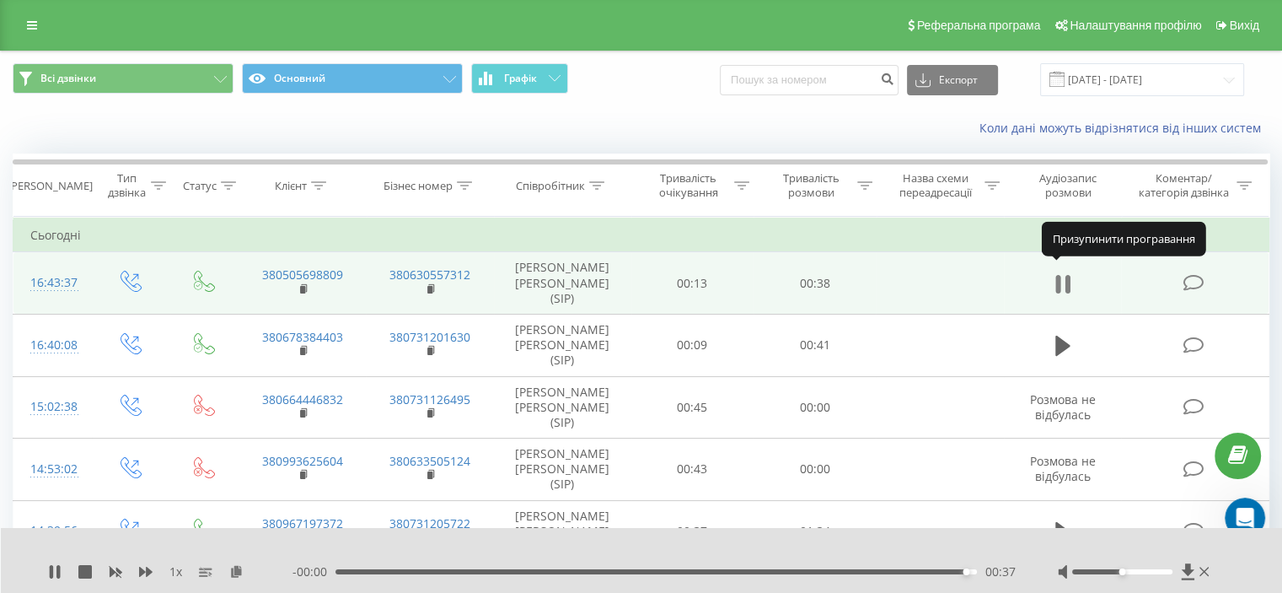
click at [1066, 275] on icon at bounding box center [1067, 284] width 5 height 19
